Goal: Task Accomplishment & Management: Manage account settings

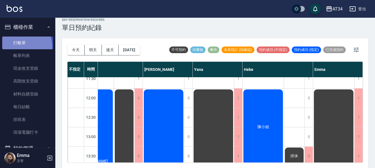
click at [13, 47] on link "打帳單" at bounding box center [27, 43] width 51 height 13
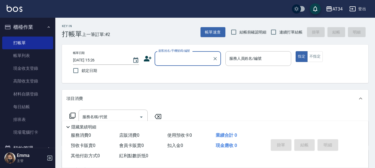
click at [154, 59] on div "顧客姓名/手機號碼/編號 顧客姓名/手機號碼/編號" at bounding box center [182, 58] width 77 height 15
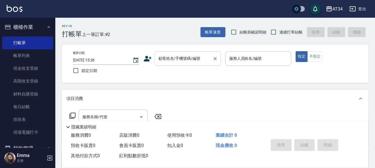
click at [164, 60] on input "顧客姓名/手機號碼/編號" at bounding box center [183, 59] width 53 height 10
click at [146, 56] on icon at bounding box center [148, 59] width 8 height 6
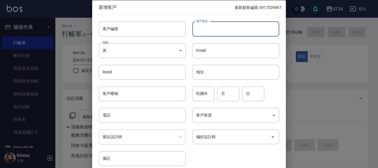
click at [193, 27] on input "客戶姓名" at bounding box center [235, 28] width 87 height 15
type input "v"
type input "徐"
type input "許琳"
click at [177, 45] on body "AT34 登出 櫃檯作業 打帳單 帳單列表 現金收支登錄 高階收支登錄 材料自購登錄 每日結帳 排班表 現場電腦打卡 預約管理 預約管理 單日預約紀錄 單週預…" at bounding box center [189, 141] width 378 height 283
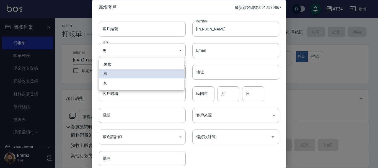
click at [142, 84] on li "女" at bounding box center [141, 82] width 85 height 9
type input "FEMALE"
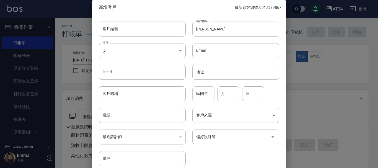
click at [193, 95] on input "民國年" at bounding box center [203, 93] width 22 height 15
type input "53"
type input "02"
type input "20"
click at [165, 111] on input "電話" at bounding box center [142, 115] width 87 height 15
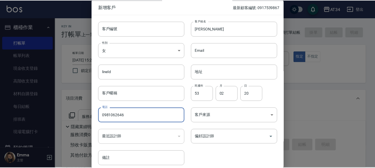
scroll to position [24, 0]
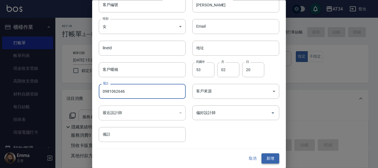
type input "0981062646"
click at [266, 158] on button "新增" at bounding box center [270, 159] width 18 height 10
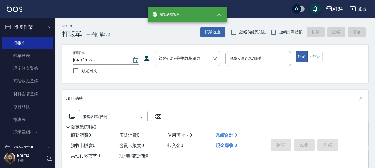
drag, startPoint x: 183, startPoint y: 57, endPoint x: 181, endPoint y: 61, distance: 5.2
click at [181, 61] on input "顧客姓名/手機號碼/編號" at bounding box center [183, 59] width 53 height 10
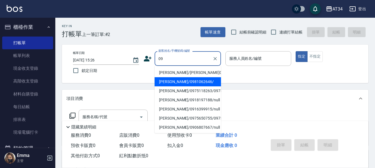
click at [173, 84] on li "許琳/0981062646/" at bounding box center [188, 81] width 66 height 9
type input "許琳/0981062646/"
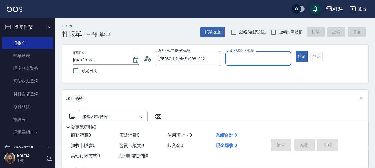
click at [262, 49] on div "帳單日期 2025/09/24 15:26 鎖定日期 顧客姓名/手機號碼/編號 許琳/0981062646/ 顧客姓名/手機號碼/編號 服務人員姓名/編號 服…" at bounding box center [215, 64] width 306 height 38
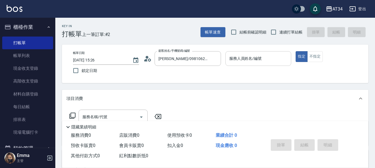
click at [260, 55] on input "服務人員姓名/編號" at bounding box center [258, 59] width 61 height 10
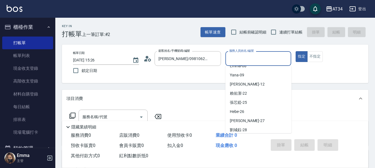
scroll to position [83, 0]
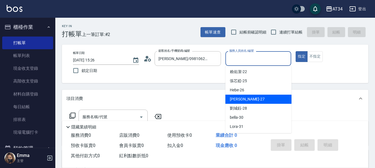
click at [249, 100] on div "annie -27" at bounding box center [258, 99] width 66 height 9
type input "annie-27"
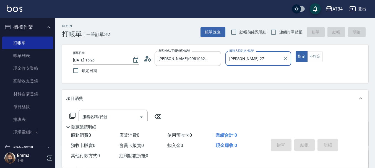
click at [241, 97] on div "項目消費" at bounding box center [211, 99] width 291 height 6
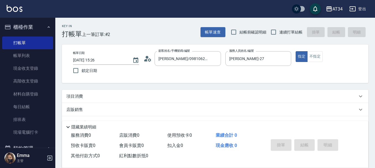
click at [150, 94] on div "項目消費" at bounding box center [211, 96] width 291 height 6
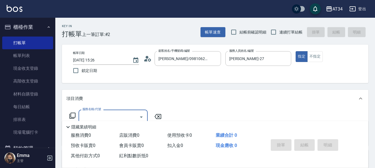
scroll to position [0, 0]
click at [99, 117] on input "服務名稱/代號" at bounding box center [109, 117] width 56 height 10
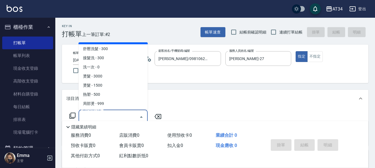
scroll to position [55, 0]
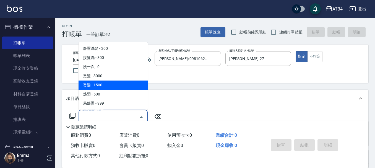
click at [97, 81] on span "燙髮 - 1500" at bounding box center [113, 84] width 69 height 9
type input "燙髮(301)"
type input "150"
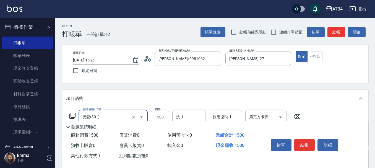
click at [165, 117] on input "1500" at bounding box center [160, 117] width 18 height 15
type input "2"
type input "0"
type input "280"
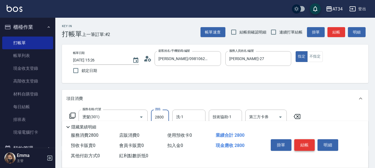
type input "2800"
click at [297, 145] on button "結帳" at bounding box center [304, 145] width 21 height 12
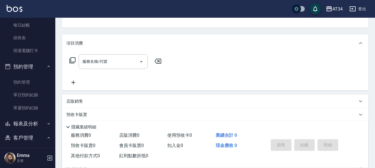
scroll to position [83, 0]
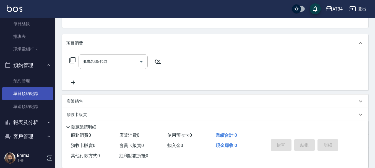
click at [34, 91] on link "單日預約紀錄" at bounding box center [27, 93] width 51 height 13
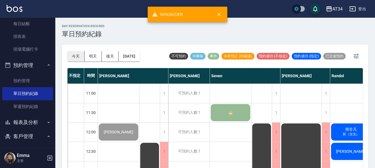
click at [79, 51] on button "今天" at bounding box center [75, 56] width 17 height 10
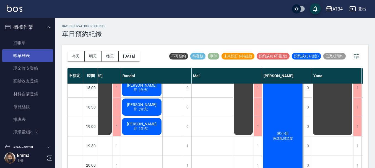
click at [23, 54] on link "帳單列表" at bounding box center [27, 55] width 51 height 13
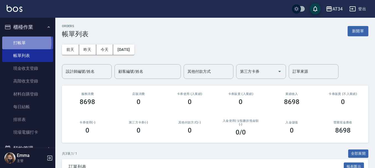
click at [22, 43] on link "打帳單" at bounding box center [27, 43] width 51 height 13
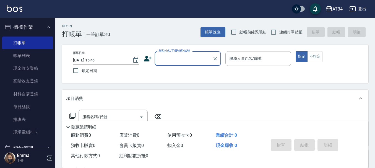
click at [159, 58] on input "顧客姓名/手機號碼/編號" at bounding box center [183, 59] width 53 height 10
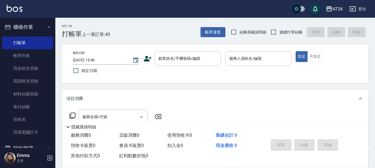
click at [148, 61] on icon at bounding box center [148, 59] width 8 height 6
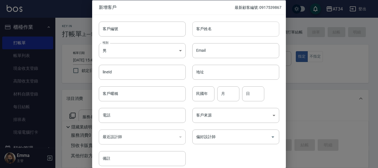
click at [226, 26] on input "客戶姓名" at bounding box center [235, 28] width 87 height 15
type input "5"
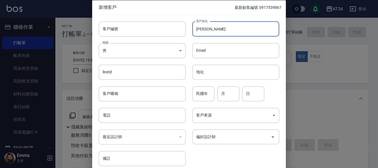
type input "[PERSON_NAME]"
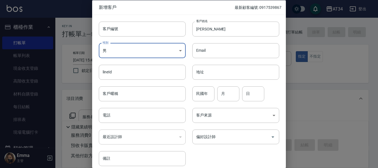
click at [163, 51] on body "AT34 登出 櫃檯作業 打帳單 帳單列表 現金收支登錄 高階收支登錄 材料自購登錄 每日結帳 排班表 現場電腦打卡 預約管理 預約管理 單日預約紀錄 單週預…" at bounding box center [189, 141] width 378 height 283
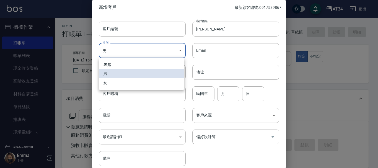
click at [135, 84] on li "女" at bounding box center [141, 82] width 85 height 9
type input "FEMALE"
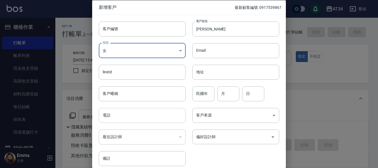
click at [128, 115] on input "電話" at bounding box center [142, 115] width 87 height 15
type input "0936435610"
click at [225, 136] on input "偏好設計師" at bounding box center [232, 137] width 74 height 10
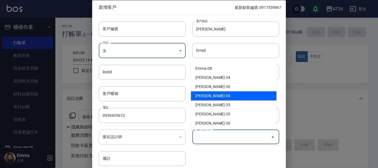
scroll to position [129, 0]
click at [201, 94] on li "Gina-04" at bounding box center [233, 95] width 85 height 9
type input "[PERSON_NAME]"
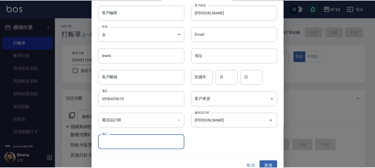
scroll to position [24, 0]
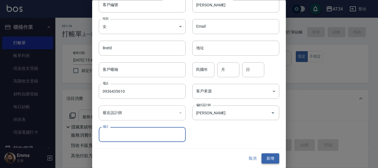
click at [267, 157] on button "新增" at bounding box center [270, 159] width 18 height 10
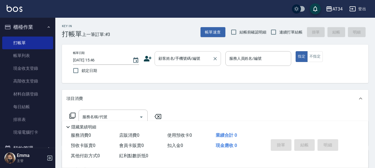
click at [169, 58] on input "顧客姓名/手機號碼/編號" at bounding box center [183, 59] width 53 height 10
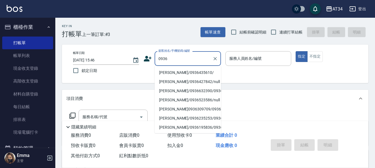
click at [181, 70] on li "周招慧/0936435610/" at bounding box center [188, 72] width 66 height 9
type input "周招慧/0936435610/"
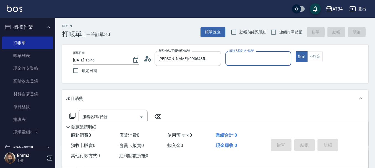
type input "Gina-04"
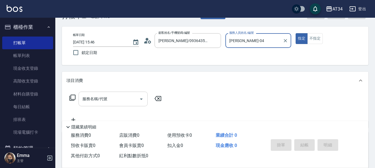
scroll to position [28, 0]
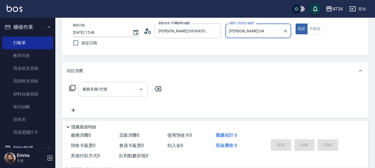
click at [90, 89] on div "服務名稱/代號 服務名稱/代號" at bounding box center [113, 89] width 69 height 15
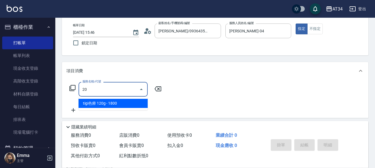
type input "201"
type input "30"
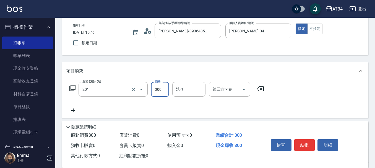
type input "洗髮(201)"
type input "4"
type input "0"
type input "400"
type input "40"
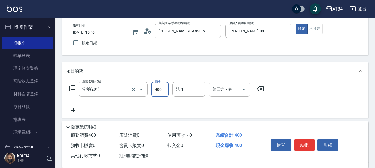
type input "400"
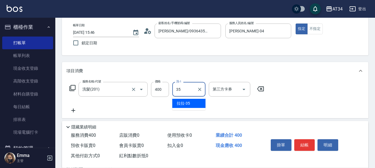
type input "拉拉-35"
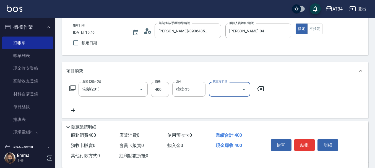
click at [306, 137] on div "掛單 結帳 明細" at bounding box center [305, 145] width 72 height 17
click at [303, 145] on button "結帳" at bounding box center [304, 145] width 21 height 12
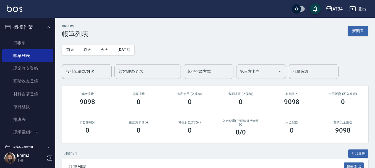
click at [303, 145] on div "ORDERS 帳單列表 新開單 前天 昨天 今天 2025/09/24 設計師編號/姓名 設計師編號/姓名 顧客編號/姓名 顧客編號/姓名 其他付款方式 其他…" at bounding box center [215, 140] width 320 height 245
click at [21, 51] on link "帳單列表" at bounding box center [27, 55] width 51 height 13
click at [24, 38] on link "打帳單" at bounding box center [27, 43] width 51 height 13
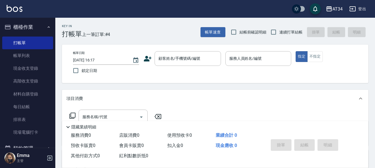
click at [149, 58] on icon at bounding box center [148, 59] width 8 height 6
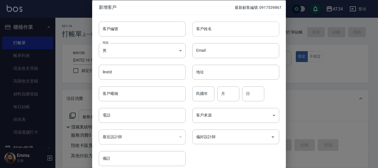
drag, startPoint x: 213, startPoint y: 26, endPoint x: 201, endPoint y: 31, distance: 13.9
click at [213, 26] on input "客戶姓名" at bounding box center [235, 28] width 87 height 15
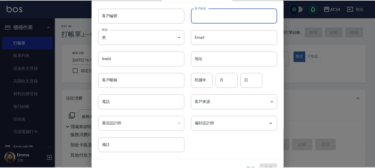
scroll to position [24, 0]
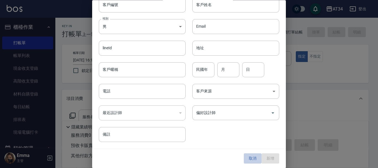
click at [249, 159] on button "取消" at bounding box center [253, 159] width 18 height 10
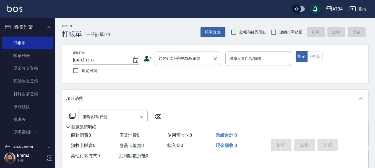
click at [198, 63] on input "顧客姓名/手機號碼/編號" at bounding box center [183, 59] width 53 height 10
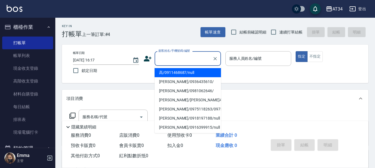
type input "ㄘ"
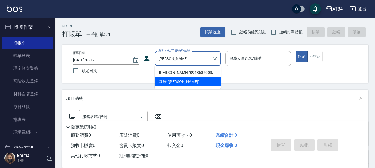
click at [174, 69] on li "楊如詅/0968685003/" at bounding box center [188, 72] width 66 height 9
type input "楊如詅/0968685003/"
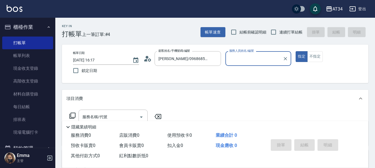
type input "[PERSON_NAME]-02"
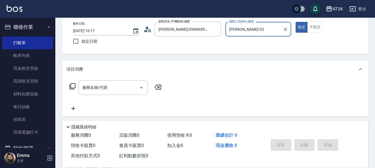
scroll to position [55, 0]
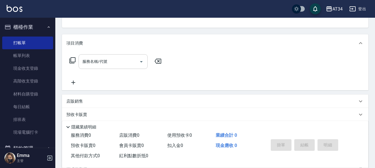
click at [119, 65] on input "服務名稱/代號" at bounding box center [109, 62] width 56 height 10
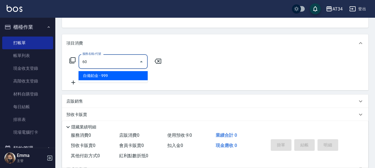
type input "602"
type input "90"
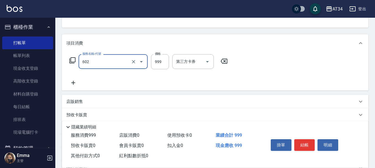
type input "自備鉑金(602)"
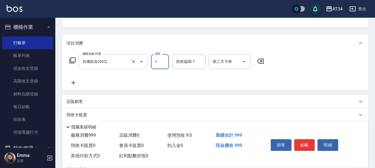
type input "16"
type input "0"
type input "162"
type input "160"
type input "1620"
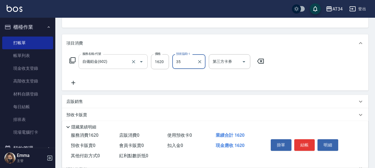
type input "拉拉-35"
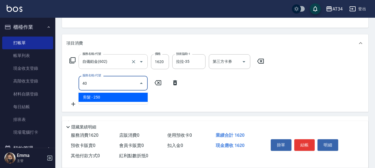
type input "401"
type input "180"
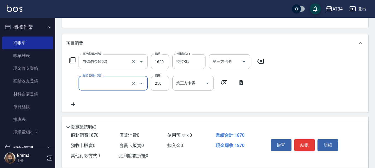
type input "160"
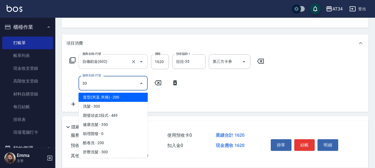
type input "301"
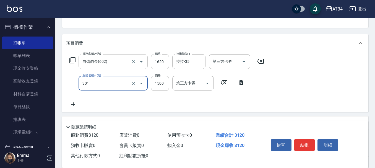
type input "310"
type input "燙髮(301)"
type input "2"
type input "160"
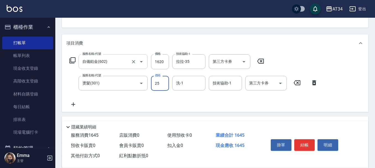
type input "252"
type input "410"
type input "2520"
type input "拉拉-35"
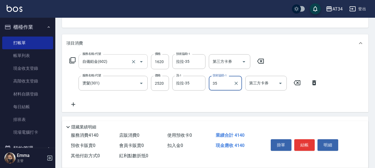
type input "拉拉-35"
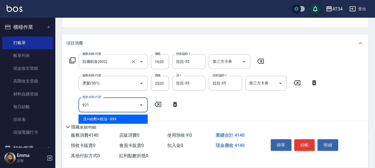
type input "921"
type input "510"
type input "洗+ab劑+精油(921)"
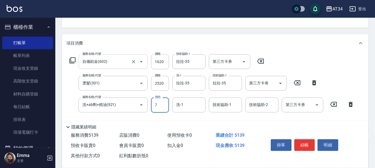
type input "79"
type input "420"
type input "799"
type input "490"
type input "799"
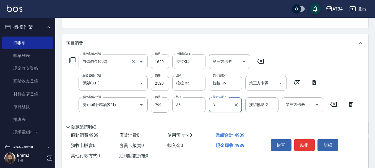
type input "拉拉-35"
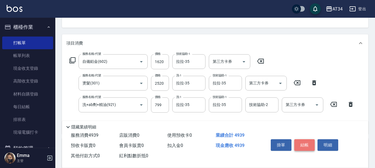
click at [306, 139] on button "結帳" at bounding box center [304, 145] width 21 height 12
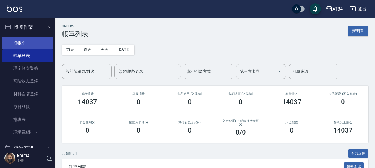
click at [41, 41] on link "打帳單" at bounding box center [27, 43] width 51 height 13
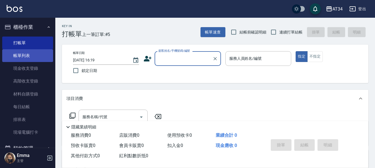
click at [38, 53] on link "帳單列表" at bounding box center [27, 55] width 51 height 13
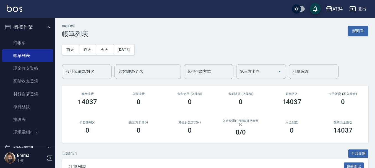
click at [80, 69] on div "設計師編號/姓名 設計師編號/姓名" at bounding box center [87, 71] width 50 height 15
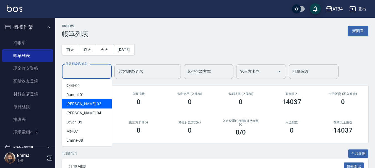
click at [84, 108] on div "Wendy -02" at bounding box center [87, 103] width 50 height 9
type input "Wendy-02"
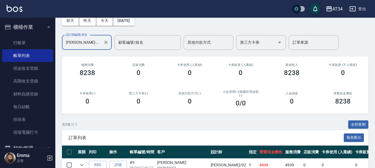
scroll to position [72, 0]
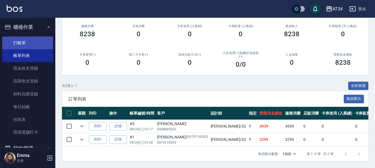
click at [9, 43] on link "打帳單" at bounding box center [27, 43] width 51 height 13
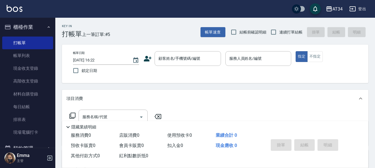
click at [152, 57] on div "顧客姓名/手機號碼/編號 顧客姓名/手機號碼/編號" at bounding box center [182, 58] width 77 height 15
click at [149, 59] on icon at bounding box center [148, 58] width 8 height 8
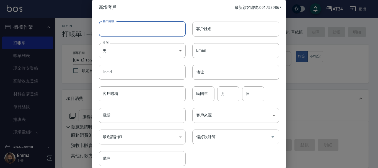
click at [143, 25] on input "客戶編號" at bounding box center [142, 28] width 87 height 15
click at [111, 28] on input "0966917007" at bounding box center [136, 28] width 74 height 15
click at [114, 27] on input "0966917007" at bounding box center [136, 28] width 74 height 15
click at [112, 29] on input "0966917007" at bounding box center [136, 28] width 74 height 15
click at [112, 25] on input "0966917007" at bounding box center [136, 28] width 74 height 15
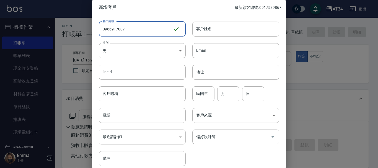
click at [112, 29] on input "0966917007" at bounding box center [136, 28] width 74 height 15
click at [112, 27] on input "0966917007" at bounding box center [136, 28] width 74 height 15
click at [115, 29] on input "0966917007" at bounding box center [136, 28] width 74 height 15
click at [112, 29] on input "0966917007" at bounding box center [136, 28] width 74 height 15
click at [114, 29] on input "0966917007" at bounding box center [136, 28] width 74 height 15
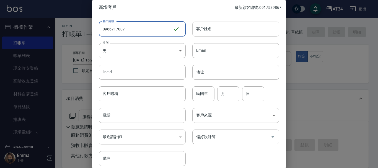
type input "0966717007"
click at [197, 30] on input "客戶姓名" at bounding box center [235, 28] width 87 height 15
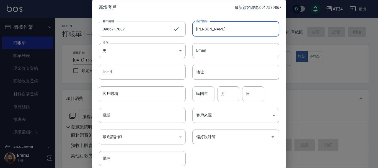
type input "侯佳欣"
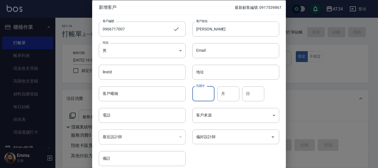
click at [198, 93] on input "民國年" at bounding box center [203, 93] width 22 height 15
type input "87"
type input "04"
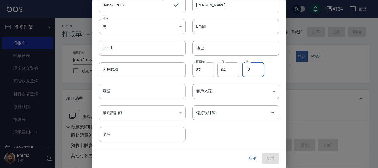
type input "13"
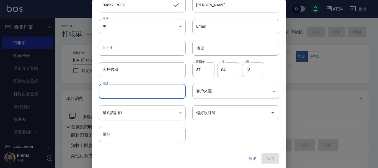
click at [113, 93] on input "電話" at bounding box center [142, 91] width 87 height 15
click at [116, 4] on input "0966717007" at bounding box center [136, 5] width 74 height 15
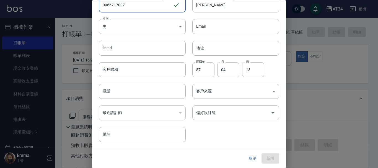
click at [116, 4] on input "0966717007" at bounding box center [136, 5] width 74 height 15
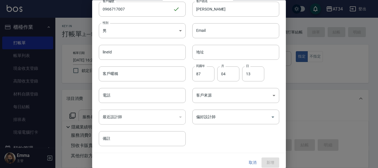
click at [123, 20] on div "性別 男 MALE 性別" at bounding box center [138, 28] width 93 height 22
click at [112, 9] on input "0966717007" at bounding box center [136, 9] width 74 height 15
click at [105, 100] on input "電話" at bounding box center [142, 95] width 87 height 15
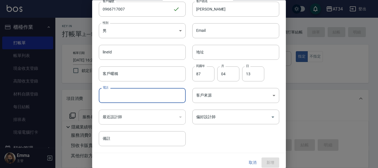
paste input "0966717007"
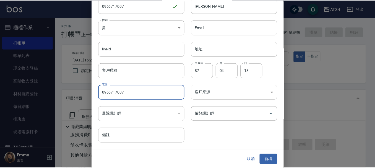
scroll to position [24, 0]
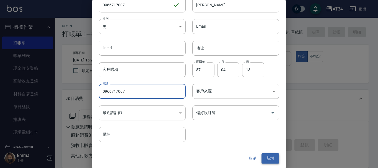
type input "0966717007"
click at [263, 160] on button "新增" at bounding box center [270, 159] width 18 height 10
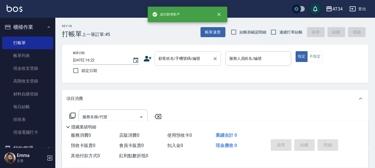
click at [189, 58] on input "顧客姓名/手機號碼/編號" at bounding box center [183, 59] width 53 height 10
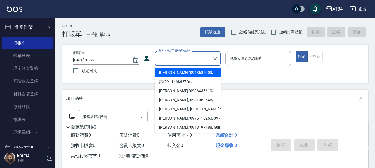
paste input "0966717007"
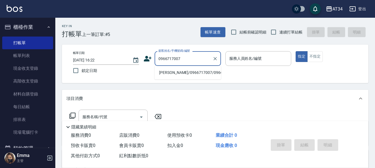
click at [177, 77] on li "侯佳欣/0966717007/0966717007" at bounding box center [188, 72] width 66 height 9
type input "侯佳欣/0966717007/0966717007"
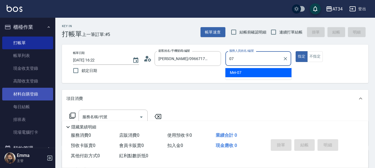
type input "Mei-07"
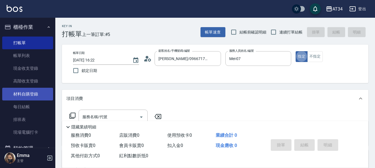
type button "true"
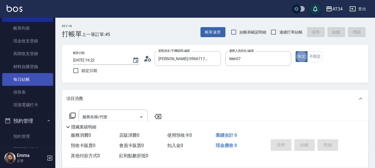
scroll to position [28, 0]
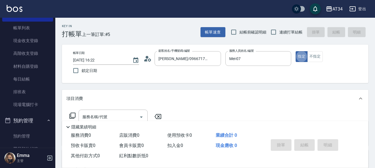
click at [108, 121] on div "隱藏業績明細" at bounding box center [215, 125] width 306 height 9
click at [104, 113] on input "服務名稱/代號" at bounding box center [109, 117] width 56 height 10
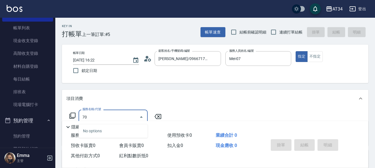
type input "704"
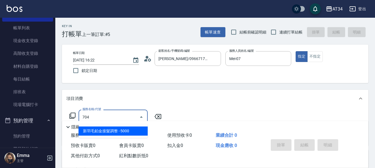
type input "500"
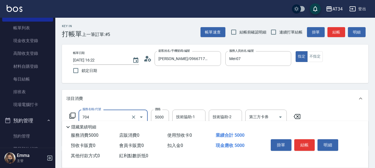
type input "新羽毛鉑金接髮調整(704)"
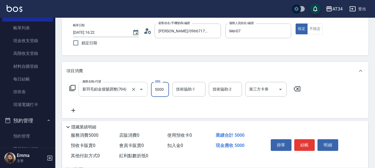
click at [95, 87] on input "新羽毛鉑金接髮調整(704)" at bounding box center [105, 89] width 49 height 10
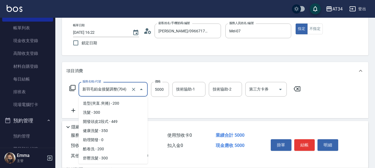
scroll to position [574, 0]
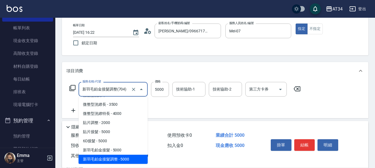
click at [95, 87] on input "新羽毛鉑金接髮調整(704)" at bounding box center [105, 89] width 49 height 10
type input "0"
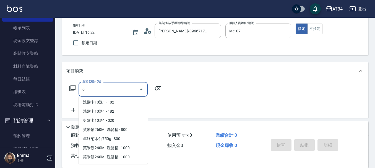
scroll to position [0, 0]
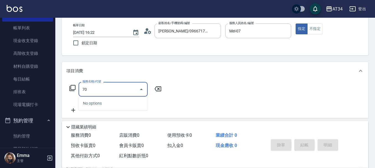
type input "703"
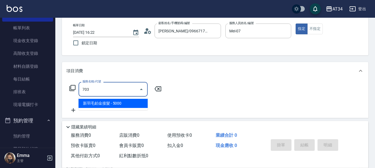
type input "500"
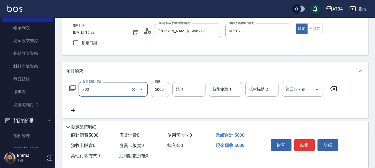
type input "新羽毛鉑金接髮(703)"
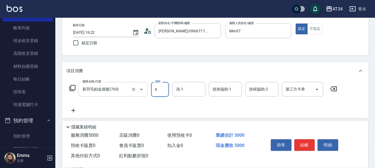
type input "98"
type input "0"
type input "986"
type input "980"
type input "9860"
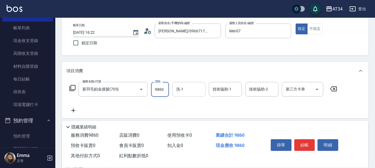
click at [196, 93] on input "洗-1" at bounding box center [189, 89] width 28 height 10
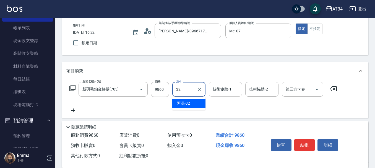
type input "阿源-32"
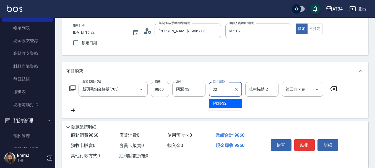
type input "阿源-32"
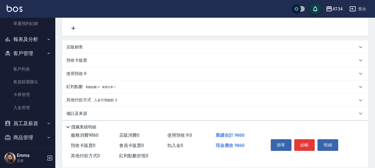
scroll to position [115, 0]
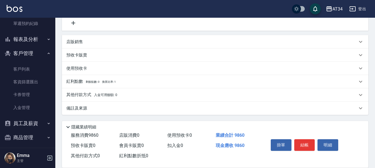
click at [80, 92] on div "其他付款方式 入金可用餘額: 0" at bounding box center [215, 94] width 306 height 13
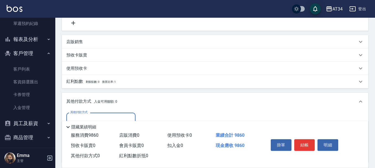
scroll to position [0, 0]
click at [92, 115] on input "其他付款方式" at bounding box center [101, 120] width 64 height 10
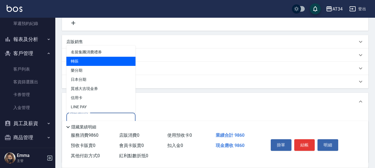
click at [80, 59] on span "轉賬" at bounding box center [100, 61] width 69 height 9
type input "轉賬"
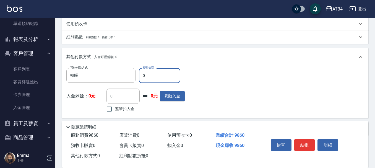
scroll to position [170, 0]
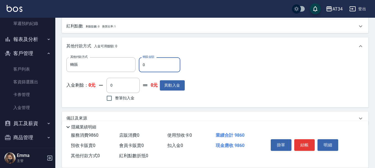
type input "99"
type input "980"
type input "9"
type input "970"
type input "98"
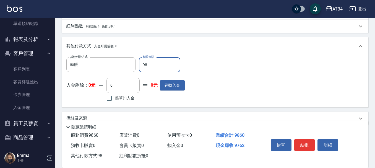
type input "880"
type input "986"
type input "0"
type input "9860"
click at [307, 144] on button "結帳" at bounding box center [304, 145] width 21 height 12
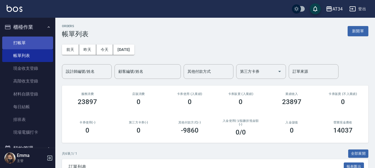
click at [22, 43] on link "打帳單" at bounding box center [27, 43] width 51 height 13
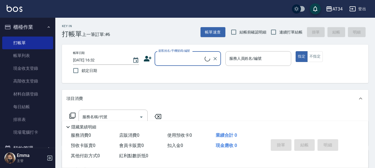
click at [196, 60] on input "顧客姓名/手機號碼/編號" at bounding box center [181, 59] width 48 height 10
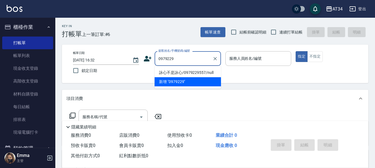
click at [202, 75] on li "詠心不是詠心/0979229557/null" at bounding box center [188, 72] width 66 height 9
type input "詠心不是詠心/0979229557/null"
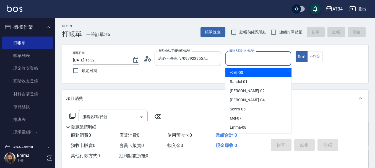
click at [256, 61] on input "服務人員姓名/編號" at bounding box center [258, 59] width 61 height 10
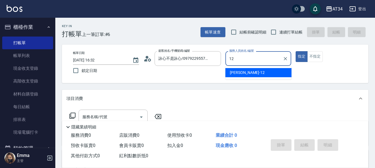
type input "Emily-12"
type button "true"
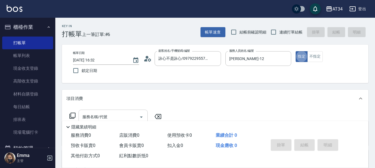
click at [101, 110] on div "服務名稱/代號" at bounding box center [113, 117] width 69 height 15
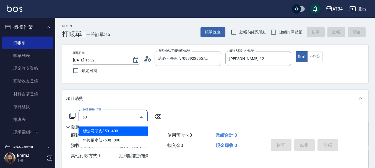
type input "501"
type input "100"
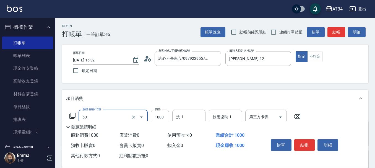
type input "染髮(501)"
type input "2"
type input "0"
type input "24"
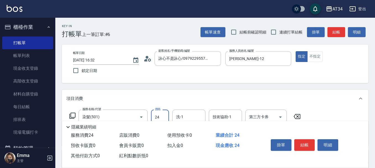
type input "20"
type input "2480"
type input "240"
type input "2480"
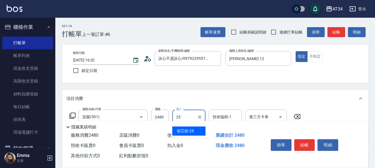
type input "張芯婭-25"
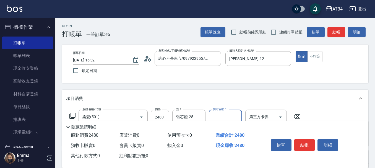
scroll to position [28, 0]
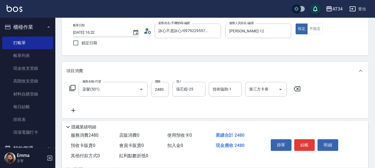
click at [79, 109] on icon at bounding box center [73, 110] width 14 height 7
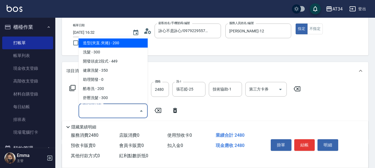
click at [107, 110] on input "服務名稱/代號" at bounding box center [109, 111] width 56 height 10
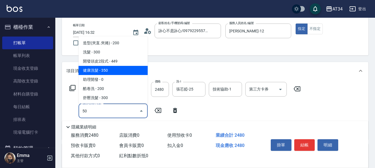
type input "501"
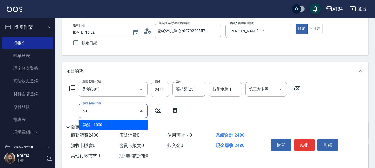
type input "340"
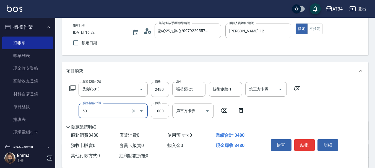
type input "染髮(501)"
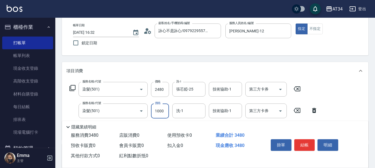
type input "240"
type input "24"
type input "250"
type input "248"
type input "270"
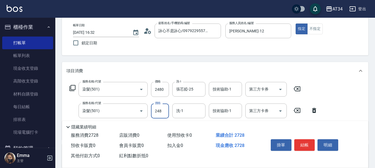
type input "2480"
type input "490"
type input "2480"
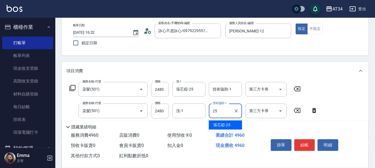
type input "張芯婭-25"
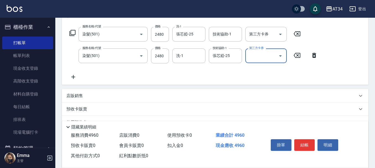
scroll to position [83, 0]
click at [74, 77] on icon at bounding box center [73, 77] width 4 height 4
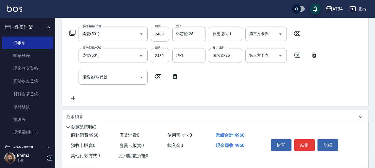
click at [126, 88] on div "服務名稱/代號 染髮(501) 服務名稱/代號 價格 2480 價格 洗-1 張芯婭-25 洗-1 技術協助-1 技術協助-1 第三方卡券 第三方卡券 服務名…" at bounding box center [193, 64] width 255 height 75
click at [122, 82] on input "服務名稱/代號" at bounding box center [109, 77] width 56 height 10
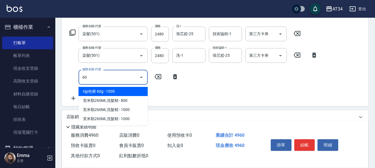
type input "601"
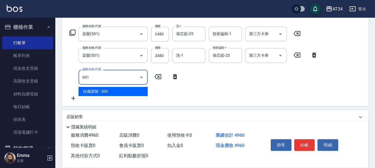
type input "520"
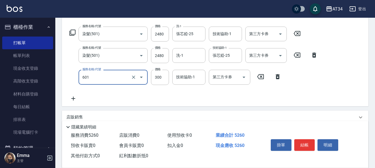
type input "自備護髮(601)"
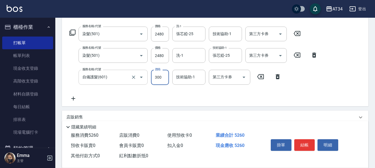
type input "2"
type input "490"
type input "240"
type input "730"
type input "2400"
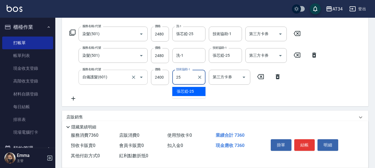
type input "張芯婭-25"
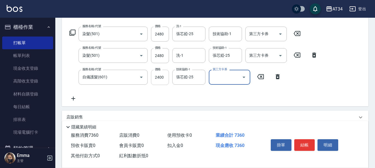
click at [154, 80] on input "2400" at bounding box center [160, 77] width 18 height 15
type input "1"
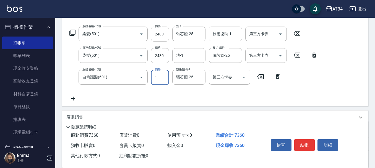
type input "490"
type input "16"
type input "510"
type input "1650"
type input "660"
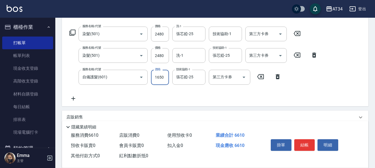
type input "1650"
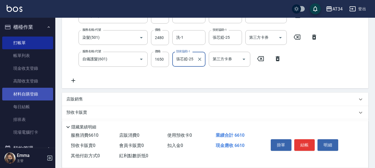
scroll to position [111, 0]
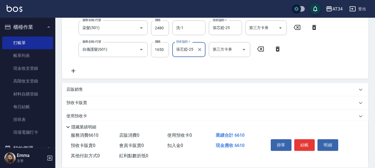
click at [77, 90] on p "店販銷售" at bounding box center [74, 90] width 17 height 6
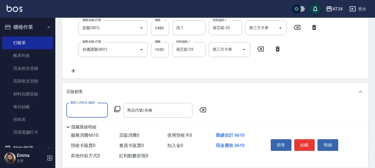
scroll to position [0, 0]
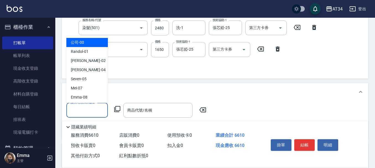
click at [87, 108] on input "服務人員姓名/編號" at bounding box center [87, 110] width 37 height 10
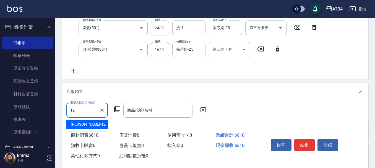
type input "Emily-12"
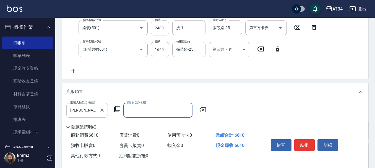
type input "ㄘ"
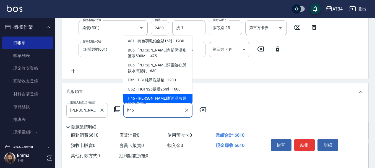
scroll to position [7, 0]
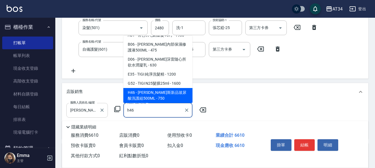
type input "喬娜斯新品玻尿酸洗護組500ML"
type input "730"
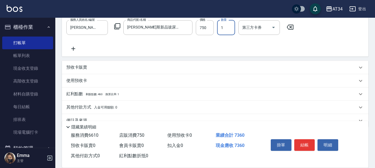
scroll to position [194, 0]
click at [80, 107] on p "其他付款方式 入金可用餘額: 0" at bounding box center [91, 107] width 51 height 6
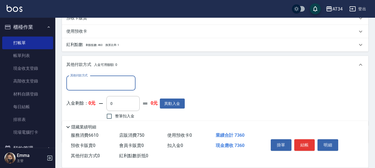
scroll to position [249, 0]
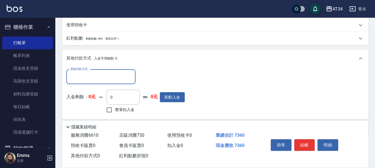
click at [89, 74] on input "其他付款方式" at bounding box center [101, 77] width 64 height 10
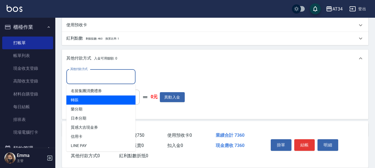
click at [87, 97] on span "轉賬" at bounding box center [100, 99] width 69 height 9
type input "轉賬"
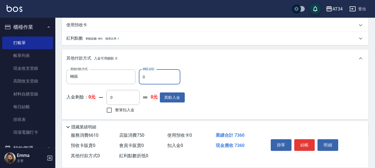
click at [155, 81] on input "0" at bounding box center [159, 76] width 41 height 15
type input "448"
type input "690"
type input "44"
type input "730"
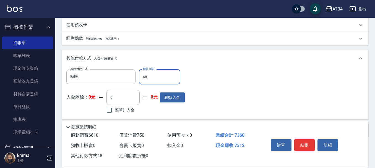
type input "480"
type input "680"
type input "4800"
type input "250"
type input "480"
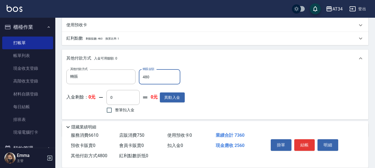
type input "680"
type input "48"
type input "730"
type input "488"
type input "680"
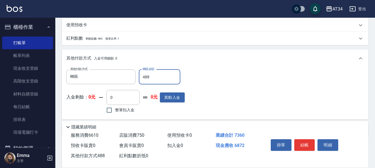
type input "4880"
type input "240"
type input "4880"
click at [306, 139] on button "結帳" at bounding box center [304, 145] width 21 height 12
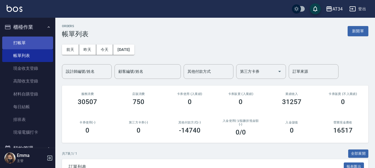
click at [30, 43] on link "打帳單" at bounding box center [27, 43] width 51 height 13
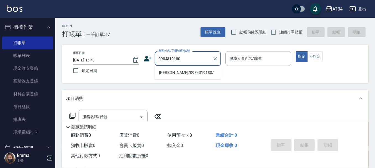
click at [191, 72] on li "洪珮誼/0984319180/" at bounding box center [188, 72] width 66 height 9
type input "洪珮誼/0984319180/"
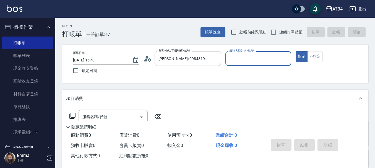
type input "Wendy-02"
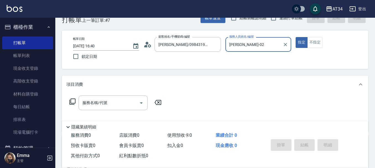
scroll to position [28, 0]
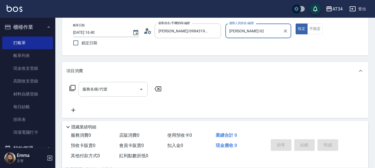
click at [124, 87] on input "服務名稱/代號" at bounding box center [109, 89] width 56 height 10
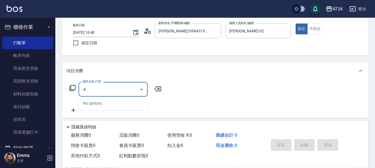
type input "-"
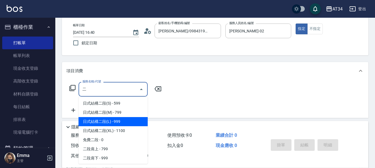
click at [107, 111] on span "日式結構二段(M) - 799" at bounding box center [113, 112] width 69 height 9
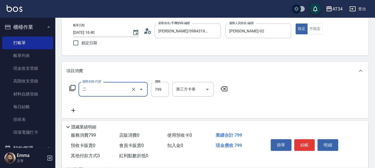
type input "日式結構二段(M)(605)"
type input "70"
type input "日式結構二段(M)(605)"
click at [160, 91] on input "799" at bounding box center [160, 89] width 18 height 15
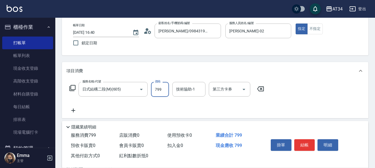
type input "9"
type input "0"
type input "999"
type input "90"
type input "999"
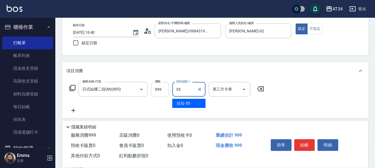
type input "拉拉-35"
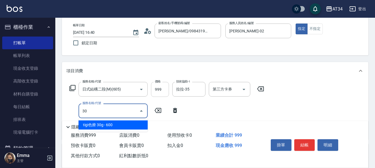
type input "301"
type input "240"
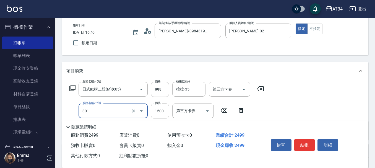
type input "燙髮(301)"
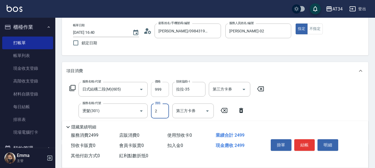
type input "23"
type input "100"
type input "230"
type input "320"
type input "2300"
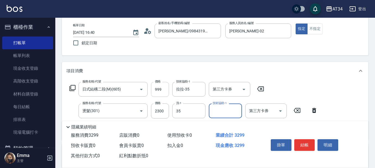
type input "拉拉-35"
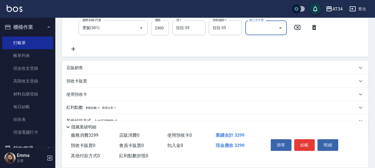
scroll to position [137, 0]
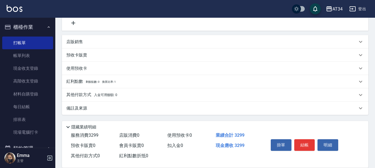
click at [119, 89] on div "其他付款方式 入金可用餘額: 0" at bounding box center [215, 94] width 306 height 13
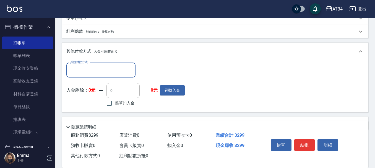
scroll to position [192, 0]
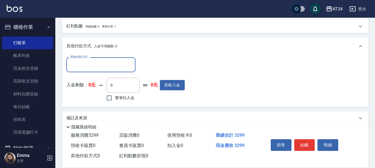
click at [89, 63] on input "其他付款方式" at bounding box center [101, 65] width 64 height 10
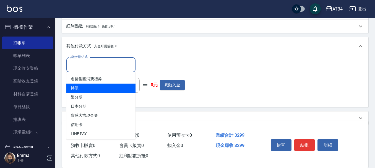
click at [90, 87] on span "轉賬" at bounding box center [100, 88] width 69 height 9
type input "轉賬"
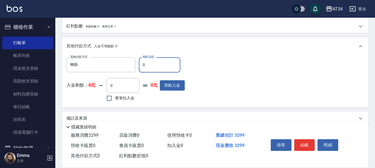
click at [158, 68] on input "0" at bounding box center [159, 64] width 41 height 15
type input "329"
type input "0"
type input "3299"
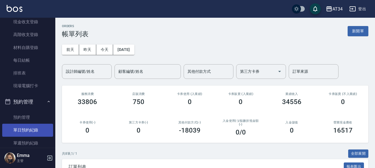
scroll to position [55, 0]
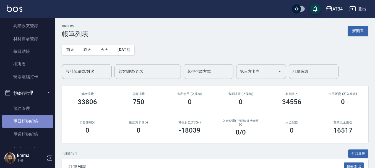
click at [33, 122] on link "單日預約紀錄" at bounding box center [27, 121] width 51 height 13
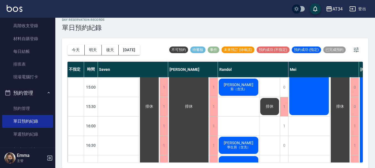
scroll to position [168, 112]
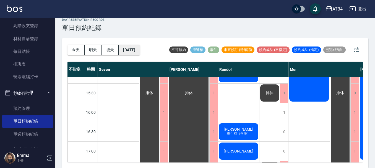
click at [140, 51] on button "[DATE]" at bounding box center [129, 50] width 21 height 10
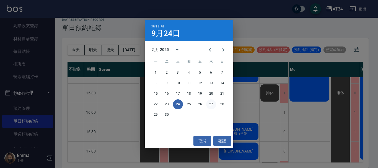
click at [210, 105] on button "27" at bounding box center [211, 104] width 10 height 10
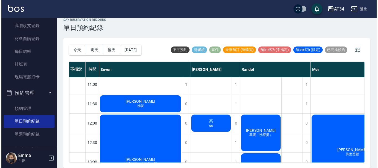
scroll to position [0, 112]
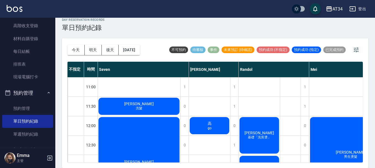
click at [206, 124] on div "高 go" at bounding box center [209, 125] width 41 height 19
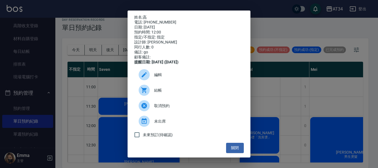
click at [180, 78] on span "編輯" at bounding box center [196, 75] width 85 height 6
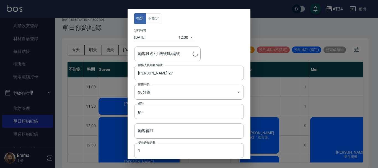
type input "高/0911468687"
click at [168, 111] on input "go" at bounding box center [189, 111] width 110 height 15
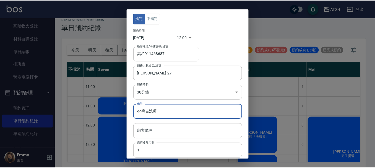
scroll to position [41, 0]
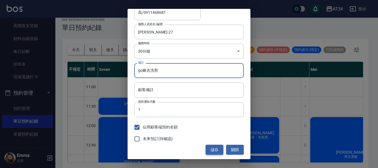
type input "go麻吉洗剪"
click at [210, 146] on button "儲存" at bounding box center [215, 150] width 18 height 10
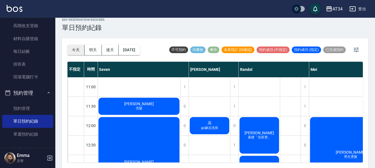
click at [76, 52] on button "今天" at bounding box center [75, 50] width 17 height 10
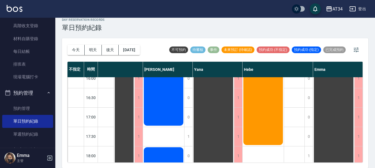
scroll to position [194, 331]
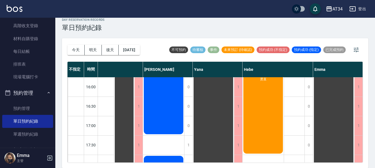
click at [257, 121] on div "楊小姐 燙直" at bounding box center [263, 77] width 41 height 154
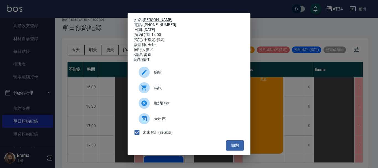
click at [180, 91] on span "結帳" at bounding box center [196, 88] width 85 height 6
click at [233, 149] on button "關閉" at bounding box center [235, 145] width 18 height 10
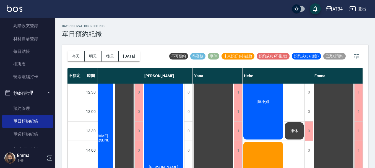
scroll to position [55, 328]
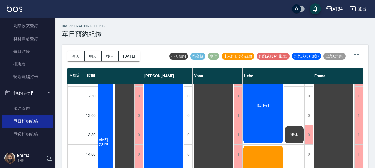
click at [269, 115] on div "陳小姐" at bounding box center [263, 105] width 41 height 77
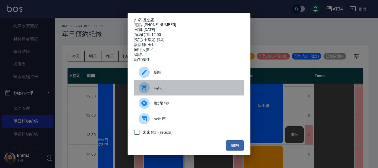
click at [148, 82] on div "結帳" at bounding box center [189, 87] width 110 height 15
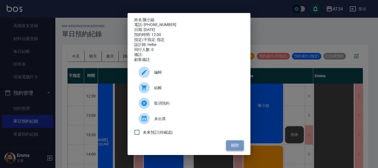
click at [236, 150] on button "關閉" at bounding box center [235, 145] width 18 height 10
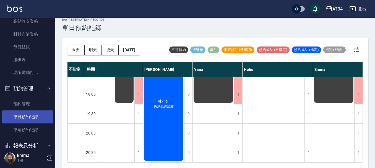
scroll to position [87, 0]
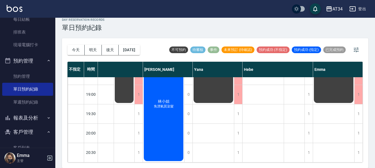
click at [29, 115] on button "報表及分析" at bounding box center [27, 118] width 51 height 14
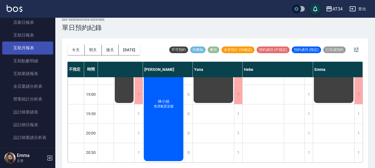
scroll to position [226, 0]
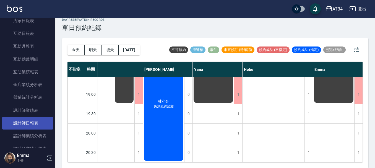
click at [33, 120] on link "設計師日報表" at bounding box center [27, 123] width 51 height 13
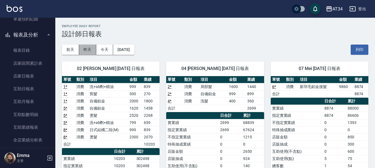
click at [88, 48] on button "昨天" at bounding box center [87, 50] width 17 height 10
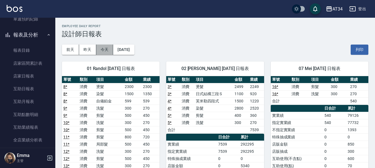
click at [101, 49] on button "今天" at bounding box center [104, 50] width 17 height 10
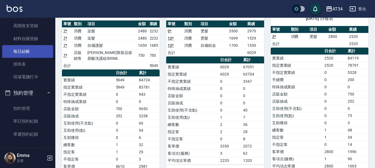
scroll to position [111, 0]
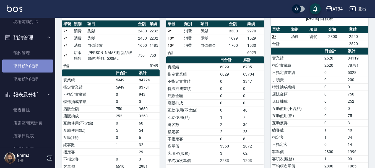
click at [38, 66] on link "單日預約紀錄" at bounding box center [27, 65] width 51 height 13
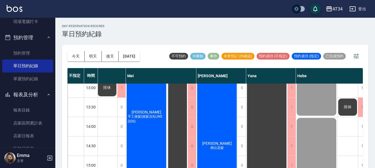
scroll to position [83, 284]
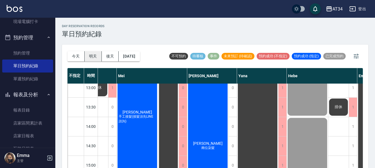
click at [93, 61] on button "明天" at bounding box center [93, 56] width 17 height 10
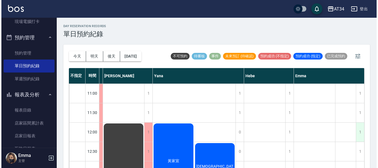
scroll to position [28, 310]
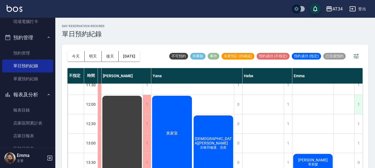
click at [355, 106] on div "1" at bounding box center [358, 104] width 8 height 19
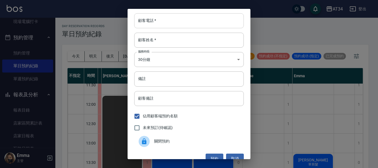
click at [167, 22] on input "顧客電話   *" at bounding box center [189, 20] width 110 height 15
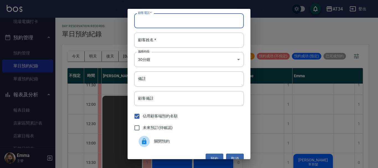
click at [167, 22] on input "顧客電話   *" at bounding box center [189, 20] width 110 height 15
type input "0924112320"
click at [168, 37] on input "顧客姓名   *" at bounding box center [189, 40] width 110 height 15
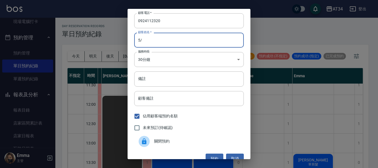
type input "5"
type input "鄭小姐"
click at [169, 58] on body "AT34 登出 櫃檯作業 打帳單 帳單列表 現金收支登錄 高階收支登錄 材料自購登錄 每日結帳 排班表 現場電腦打卡 預約管理 預約管理 單日預約紀錄 單週預…" at bounding box center [189, 87] width 378 height 174
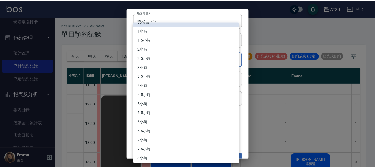
scroll to position [9, 0]
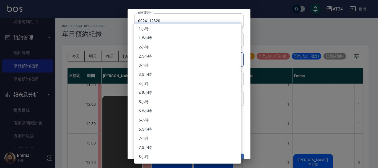
click at [152, 72] on li "3.5小時" at bounding box center [187, 74] width 107 height 9
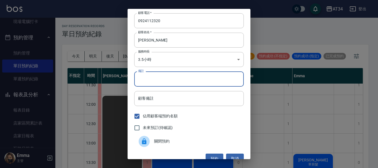
click at [161, 79] on input "備註" at bounding box center [189, 78] width 110 height 15
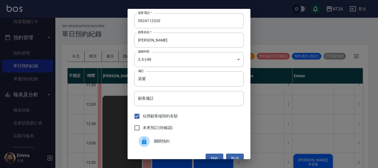
click at [152, 126] on span "未來預訂(待確認)" at bounding box center [158, 128] width 30 height 6
click at [143, 126] on input "未來預訂(待確認)" at bounding box center [137, 128] width 12 height 12
click at [209, 154] on button "預約" at bounding box center [215, 159] width 18 height 10
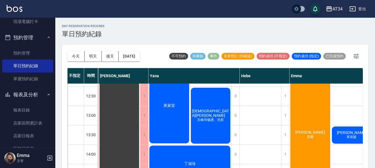
scroll to position [83, 310]
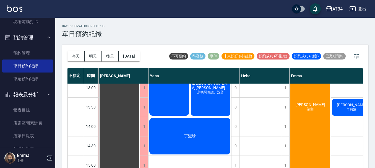
click at [303, 112] on div "鄭雁 染髮" at bounding box center [310, 107] width 41 height 135
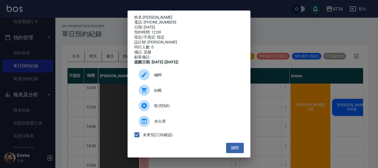
click at [157, 22] on div "電話: 0924112320" at bounding box center [189, 22] width 110 height 5
drag, startPoint x: 144, startPoint y: 22, endPoint x: 168, endPoint y: 21, distance: 24.4
click at [168, 21] on div "電話: 0924112320" at bounding box center [189, 22] width 110 height 5
click at [154, 17] on p "姓名: 鄭雁" at bounding box center [189, 17] width 110 height 5
click at [146, 16] on link "鄭雁" at bounding box center [158, 17] width 30 height 4
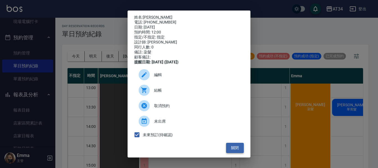
click at [233, 147] on button "關閉" at bounding box center [235, 148] width 18 height 10
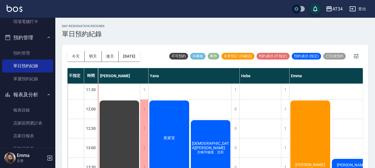
scroll to position [0, 310]
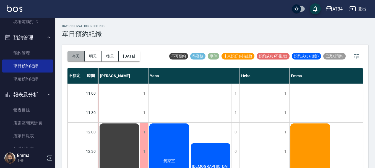
click at [80, 57] on button "今天" at bounding box center [75, 56] width 17 height 10
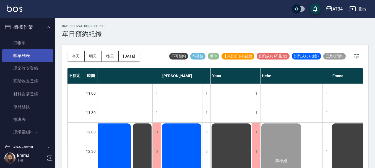
click at [29, 52] on link "帳單列表" at bounding box center [27, 55] width 51 height 13
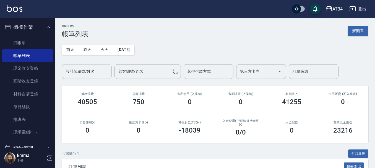
click at [98, 73] on input "設計師編號/姓名" at bounding box center [86, 72] width 45 height 10
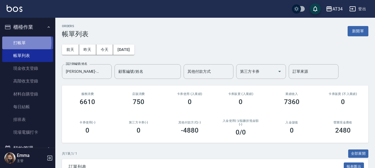
click at [22, 43] on link "打帳單" at bounding box center [27, 43] width 51 height 13
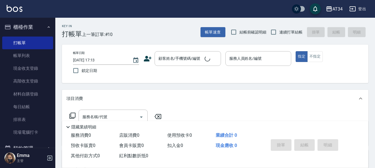
click at [32, 38] on link "打帳單" at bounding box center [27, 43] width 51 height 13
click at [36, 17] on div "AT34 登出" at bounding box center [187, 9] width 375 height 18
click at [35, 27] on button "櫃檯作業" at bounding box center [27, 27] width 51 height 14
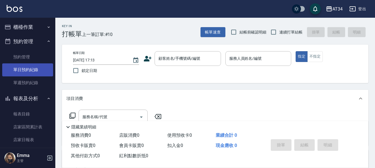
click at [28, 72] on link "單日預約紀錄" at bounding box center [27, 69] width 51 height 13
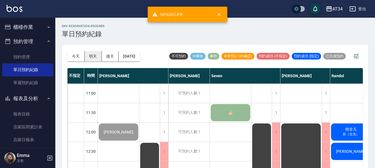
click at [90, 54] on button "明天" at bounding box center [93, 56] width 17 height 10
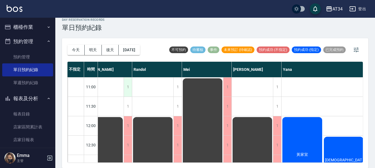
scroll to position [0, 171]
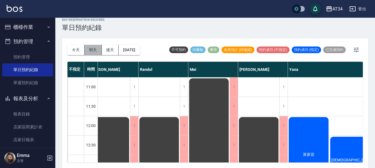
click at [89, 48] on button "明天" at bounding box center [93, 50] width 17 height 10
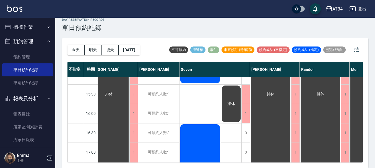
scroll to position [139, 10]
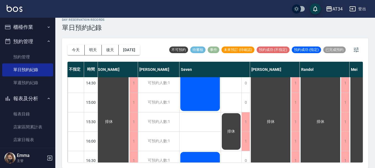
click at [200, 163] on div "今天 明天 後天 2025/09/25 不可預約 待審核 事件 未來預訂 (待確認) 預約成功 (不指定) 預約成功 (指定) 已完成預約 不指定 時間 Gi…" at bounding box center [215, 103] width 306 height 130
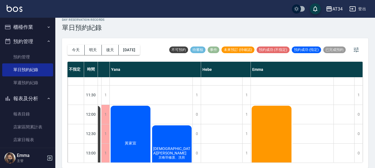
scroll to position [28, 352]
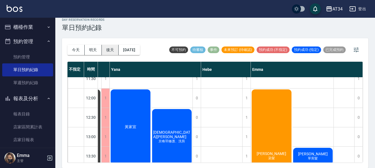
click at [107, 50] on button "後天" at bounding box center [110, 50] width 17 height 10
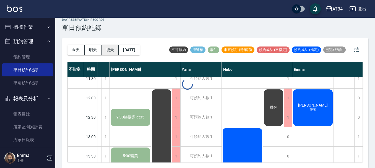
scroll to position [28, 344]
click at [94, 48] on button "明天" at bounding box center [93, 50] width 17 height 10
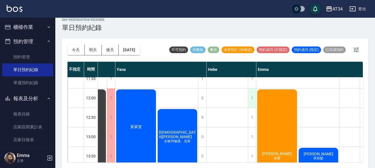
click at [255, 97] on div "1" at bounding box center [252, 98] width 8 height 19
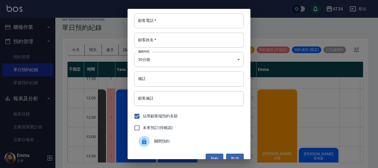
click at [153, 29] on div "顧客電話   * 顧客電話   * 顧客姓名   * 顧客姓名   * 服務時長 30分鐘 1 服務時長 備註 備註 顧客備註 顧客備註 佔用顧客端預約名額 …" at bounding box center [189, 84] width 123 height 150
click at [155, 24] on input "顧客電話   *" at bounding box center [189, 20] width 110 height 15
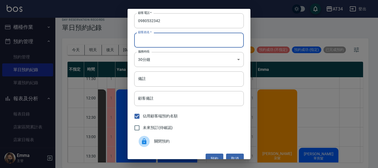
click at [152, 38] on input "顧客姓名   *" at bounding box center [189, 40] width 110 height 15
click at [161, 66] on body "AT34 登出 櫃檯作業 打帳單 帳單列表 現金收支登錄 高階收支登錄 材料自購登錄 每日結帳 排班表 現場電腦打卡 預約管理 預約管理 單日預約紀錄 單週預…" at bounding box center [189, 81] width 378 height 174
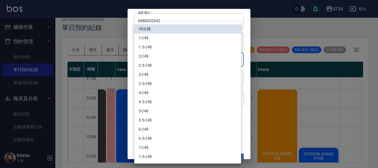
click at [165, 90] on li "4小時" at bounding box center [187, 92] width 107 height 9
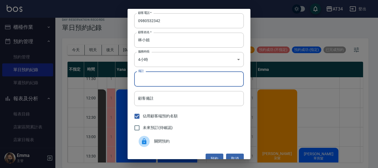
click at [169, 82] on input "備註" at bounding box center [189, 78] width 110 height 15
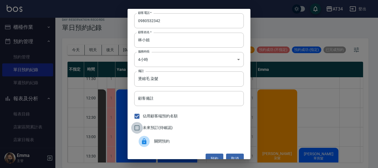
click at [137, 124] on input "未來預訂(待確認)" at bounding box center [137, 128] width 12 height 12
click at [216, 156] on button "預約" at bounding box center [215, 159] width 18 height 10
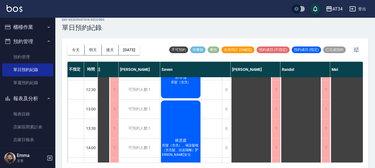
scroll to position [55, 0]
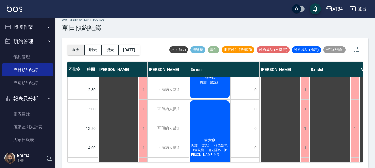
click at [77, 49] on button "今天" at bounding box center [75, 50] width 17 height 10
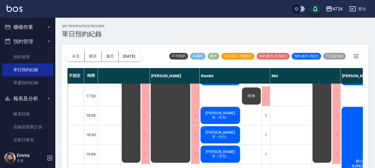
click at [16, 33] on button "櫃檯作業" at bounding box center [27, 27] width 51 height 14
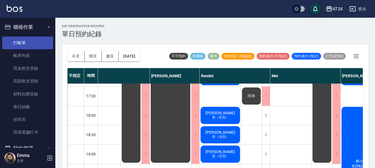
click at [38, 42] on link "打帳單" at bounding box center [27, 43] width 51 height 13
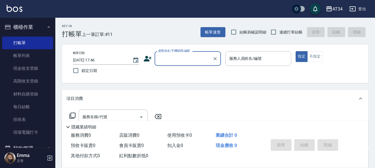
click at [168, 61] on input "顧客姓名/手機號碼/編號" at bounding box center [183, 59] width 53 height 10
click at [180, 61] on input "顧客姓名/手機號碼/編號" at bounding box center [183, 59] width 53 height 10
click at [184, 60] on input "顧客姓名/手機號碼/編號" at bounding box center [183, 59] width 53 height 10
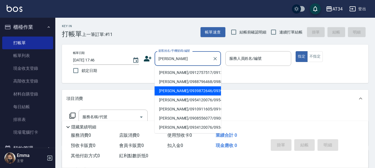
click at [173, 95] on li "吳承翰/0939872646/0939872646" at bounding box center [188, 90] width 66 height 9
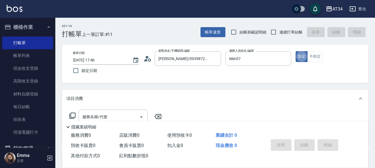
scroll to position [28, 0]
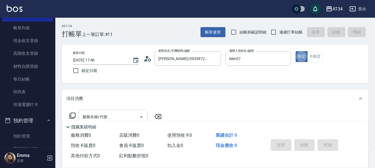
click at [108, 114] on input "服務名稱/代號" at bounding box center [109, 117] width 56 height 10
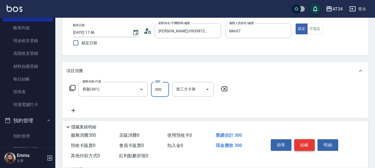
click at [308, 141] on button "結帳" at bounding box center [304, 145] width 21 height 12
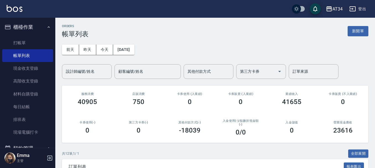
click at [48, 40] on link "打帳單" at bounding box center [27, 43] width 51 height 13
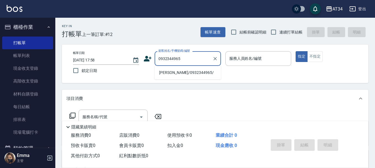
click at [197, 66] on ul "梁乃文/0932344965/" at bounding box center [188, 73] width 66 height 14
click at [197, 73] on li "梁乃文/0932344965/" at bounding box center [188, 72] width 66 height 9
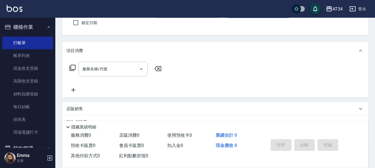
scroll to position [55, 0]
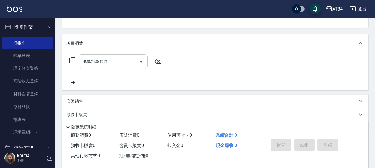
click at [116, 63] on input "服務名稱/代號" at bounding box center [109, 62] width 56 height 10
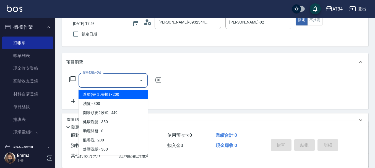
scroll to position [28, 0]
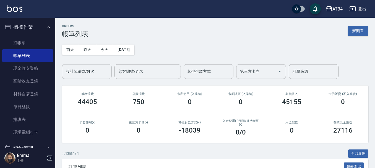
click at [88, 73] on input "設計師編號/姓名" at bounding box center [86, 72] width 45 height 10
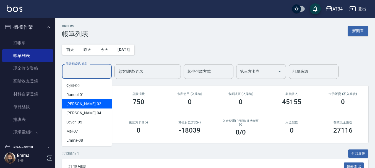
click at [88, 105] on div "Wendy -02" at bounding box center [87, 103] width 50 height 9
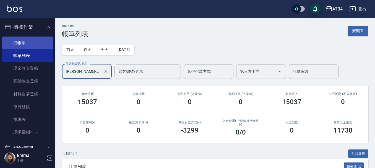
click at [27, 42] on link "打帳單" at bounding box center [27, 43] width 51 height 13
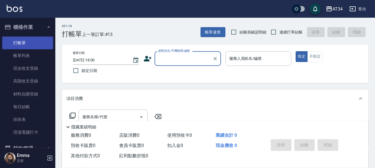
click at [28, 42] on link "打帳單" at bounding box center [27, 43] width 51 height 13
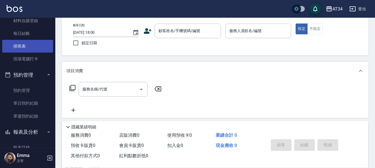
scroll to position [83, 0]
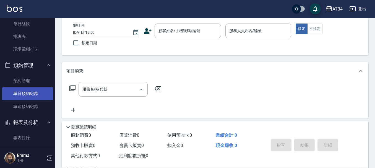
click at [34, 93] on link "單日預約紀錄" at bounding box center [27, 93] width 51 height 13
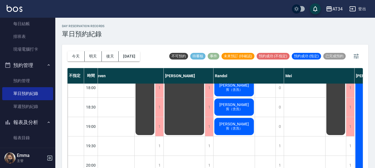
scroll to position [277, 121]
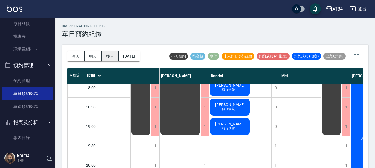
click at [112, 57] on button "後天" at bounding box center [110, 56] width 17 height 10
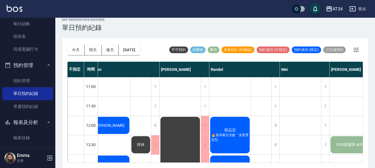
scroll to position [0, 121]
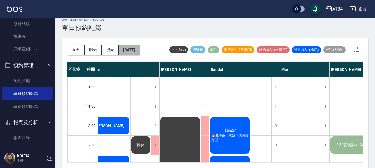
click at [140, 50] on button "2025/09/26" at bounding box center [129, 50] width 21 height 10
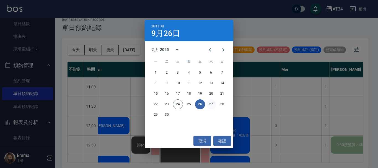
click at [211, 102] on button "27" at bounding box center [211, 104] width 10 height 10
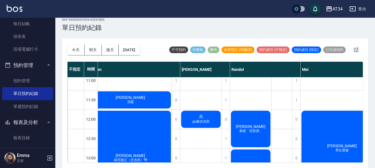
scroll to position [0, 121]
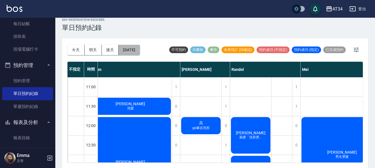
click at [130, 48] on button "2025/09/27" at bounding box center [129, 50] width 21 height 10
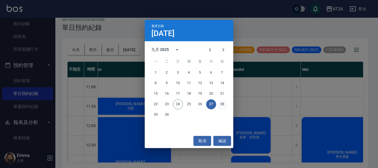
click at [224, 104] on button "28" at bounding box center [222, 104] width 10 height 10
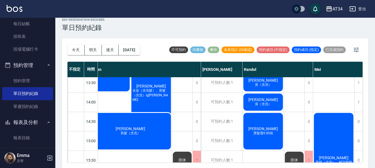
scroll to position [111, 121]
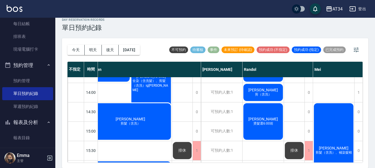
click at [135, 42] on div "今天 明天 後天 2025/09/28" at bounding box center [103, 50] width 72 height 24
click at [132, 51] on button "2025/09/28" at bounding box center [129, 50] width 21 height 10
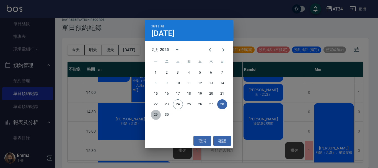
click at [153, 116] on button "29" at bounding box center [156, 115] width 10 height 10
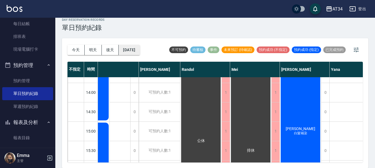
click at [130, 45] on button "2025/09/29" at bounding box center [129, 50] width 21 height 10
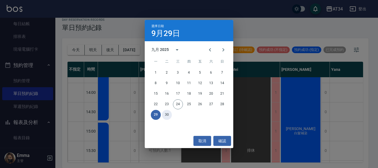
click at [169, 113] on button "30" at bounding box center [167, 115] width 10 height 10
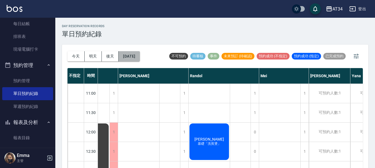
click at [139, 53] on button "2025/09/30" at bounding box center [129, 56] width 21 height 10
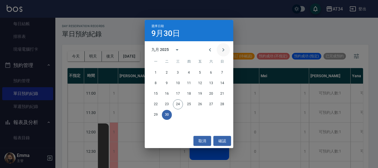
click at [224, 47] on icon "Next month" at bounding box center [223, 49] width 7 height 7
click at [178, 72] on button "1" at bounding box center [178, 73] width 10 height 10
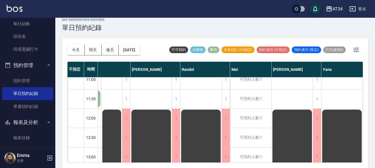
scroll to position [0, 121]
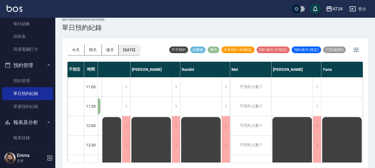
click at [140, 49] on button "2025/10/01" at bounding box center [129, 50] width 21 height 10
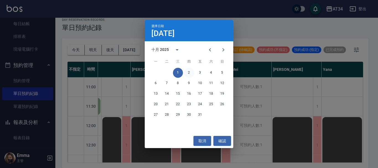
click at [188, 74] on button "2" at bounding box center [189, 73] width 10 height 10
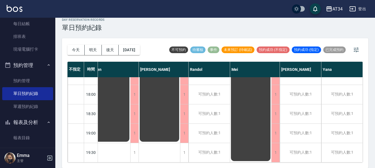
scroll to position [268, 121]
click at [139, 46] on button "2025/10/02" at bounding box center [129, 50] width 21 height 10
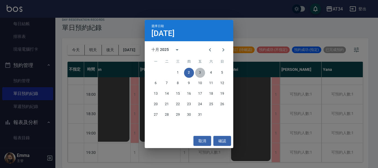
click at [200, 72] on button "3" at bounding box center [200, 73] width 10 height 10
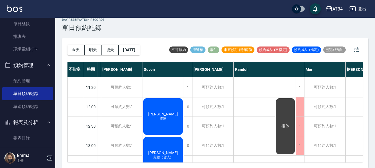
scroll to position [0, 38]
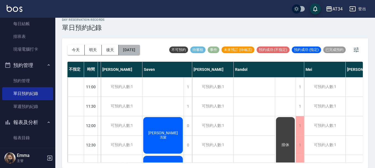
click at [138, 45] on button "2025/10/03" at bounding box center [129, 50] width 21 height 10
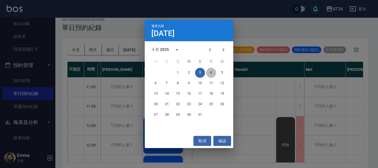
click at [210, 71] on button "4" at bounding box center [211, 73] width 10 height 10
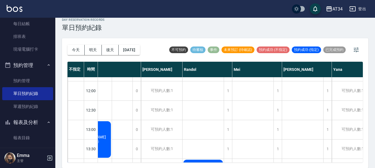
scroll to position [0, 181]
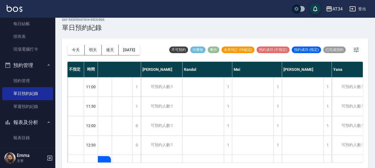
drag, startPoint x: 143, startPoint y: 29, endPoint x: 140, endPoint y: 32, distance: 4.5
click at [142, 30] on div "day Reservation records 單日預約紀錄" at bounding box center [215, 25] width 306 height 14
click at [135, 53] on button "2025/10/04" at bounding box center [129, 50] width 21 height 10
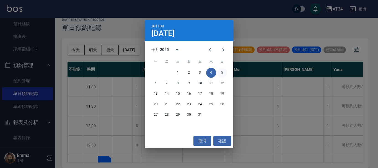
click at [222, 74] on button "5" at bounding box center [222, 73] width 10 height 10
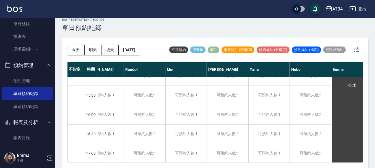
scroll to position [166, 132]
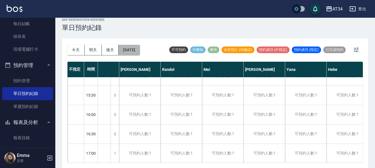
click at [134, 49] on button "2025/10/05" at bounding box center [129, 50] width 21 height 10
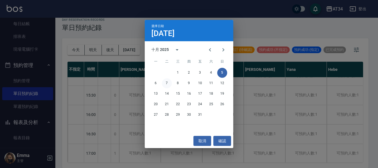
click at [170, 85] on button "7" at bounding box center [167, 83] width 10 height 10
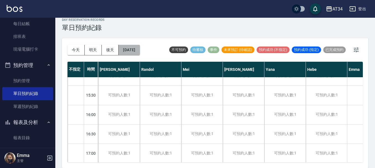
click at [126, 52] on button "2025/10/07" at bounding box center [129, 50] width 21 height 10
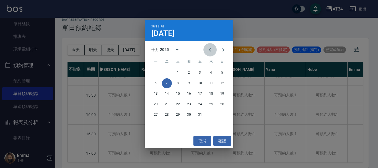
click at [210, 53] on button "Previous month" at bounding box center [209, 49] width 13 height 13
click at [177, 103] on button "24" at bounding box center [178, 104] width 10 height 10
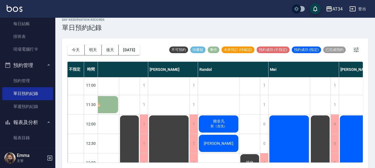
scroll to position [0, 132]
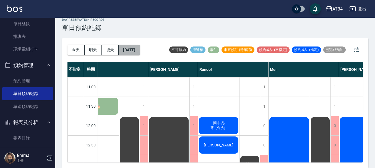
click at [137, 53] on button "[DATE]" at bounding box center [129, 50] width 21 height 10
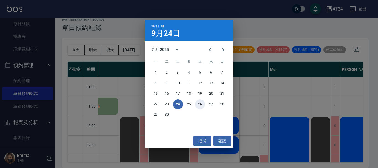
click at [202, 105] on button "26" at bounding box center [200, 104] width 10 height 10
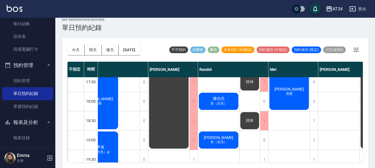
scroll to position [268, 132]
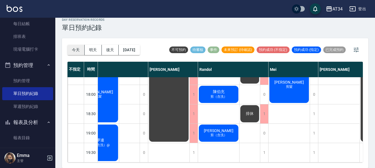
click at [74, 48] on button "今天" at bounding box center [75, 50] width 17 height 10
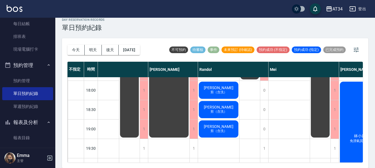
click at [67, 45] on button "今天" at bounding box center [75, 50] width 17 height 10
click at [87, 58] on div "今天 明天 後天 2025/09/24" at bounding box center [103, 50] width 72 height 24
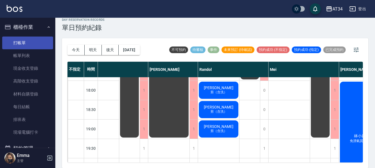
click at [15, 42] on link "打帳單" at bounding box center [27, 43] width 51 height 13
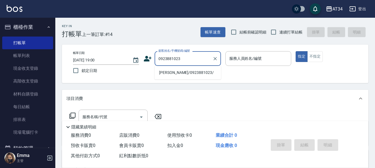
click at [171, 72] on li "黃家瑜/0923881023/" at bounding box center [188, 72] width 66 height 9
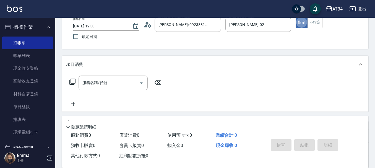
scroll to position [83, 0]
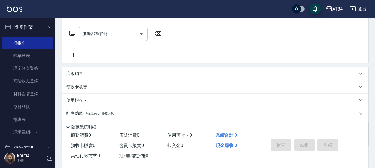
click at [121, 31] on input "服務名稱/代號" at bounding box center [109, 34] width 56 height 10
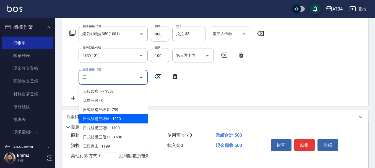
click at [110, 119] on span "日式結構三段M - 1200" at bounding box center [113, 118] width 69 height 9
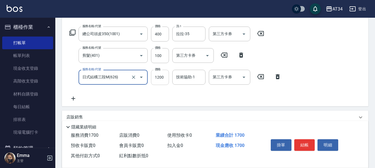
click at [159, 77] on input "1200" at bounding box center [160, 77] width 18 height 15
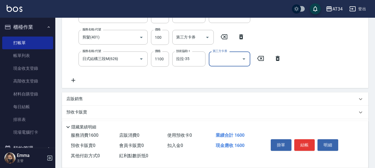
scroll to position [159, 0]
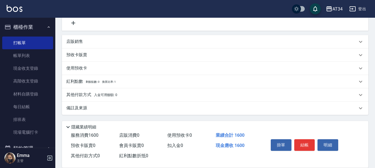
click at [130, 96] on div "其他付款方式 入金可用餘額: 0" at bounding box center [211, 95] width 291 height 6
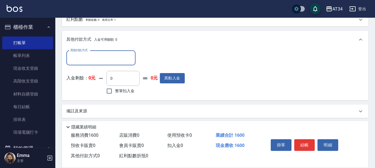
scroll to position [224, 0]
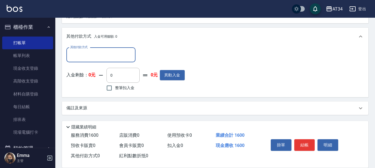
click at [95, 58] on input "其他付款方式" at bounding box center [101, 55] width 64 height 10
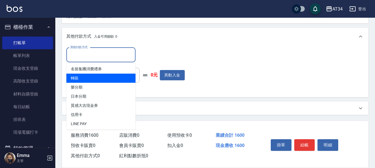
click at [91, 82] on span "轉賬" at bounding box center [100, 78] width 69 height 9
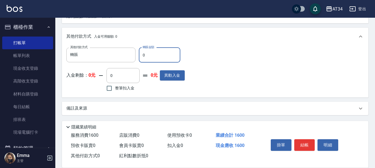
click at [148, 56] on input "0" at bounding box center [159, 55] width 41 height 15
click at [306, 140] on button "結帳" at bounding box center [304, 145] width 21 height 12
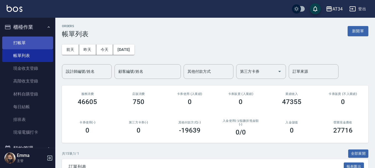
click at [35, 37] on link "打帳單" at bounding box center [27, 43] width 51 height 13
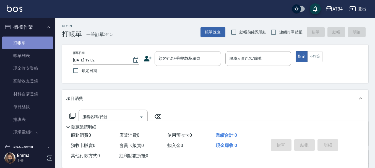
click at [33, 48] on link "打帳單" at bounding box center [27, 43] width 51 height 13
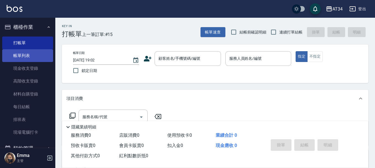
click at [32, 51] on link "帳單列表" at bounding box center [27, 55] width 51 height 13
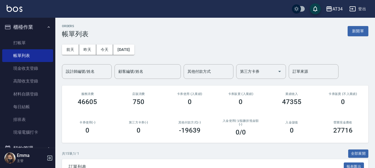
click at [92, 64] on div "前天 昨天 今天 2025/09/24 設計師編號/姓名 設計師編號/姓名 顧客編號/姓名 顧客編號/姓名 其他付款方式 其他付款方式 第三方卡券 第三方卡券…" at bounding box center [215, 58] width 306 height 41
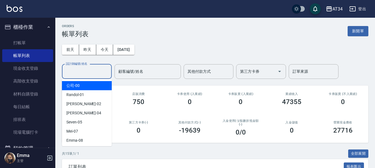
click at [89, 72] on input "設計師編號/姓名" at bounding box center [86, 72] width 45 height 10
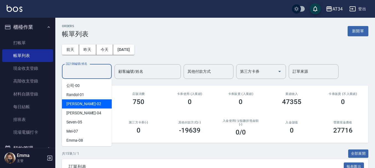
click at [87, 103] on div "Wendy -02" at bounding box center [87, 103] width 50 height 9
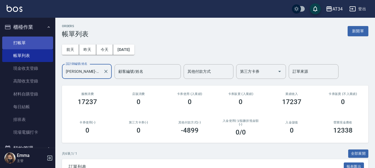
click at [30, 42] on link "打帳單" at bounding box center [27, 43] width 51 height 13
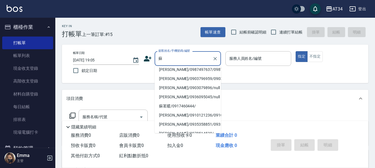
scroll to position [55, 0]
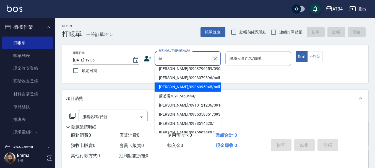
click at [217, 58] on icon "Clear" at bounding box center [215, 59] width 6 height 6
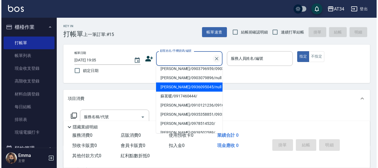
scroll to position [2, 0]
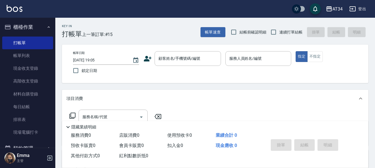
click at [136, 74] on div "帳單日期 2025/09/24 19:05 鎖定日期" at bounding box center [106, 63] width 66 height 25
click at [19, 57] on link "帳單列表" at bounding box center [27, 55] width 51 height 13
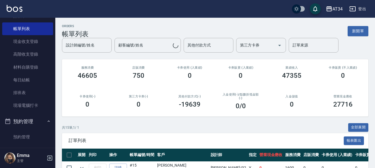
scroll to position [28, 0]
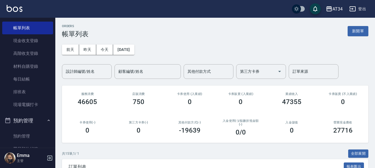
click at [64, 77] on div "設計師編號/姓名" at bounding box center [87, 71] width 50 height 15
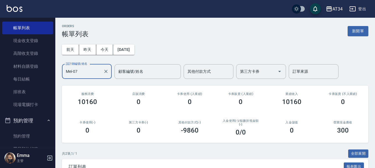
scroll to position [72, 0]
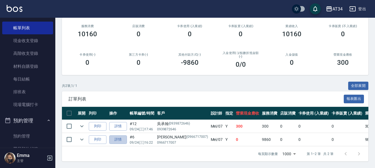
click at [125, 136] on link "詳情" at bounding box center [118, 139] width 18 height 9
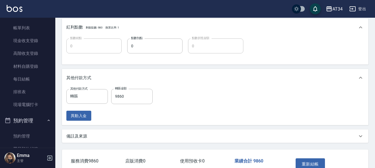
scroll to position [225, 0]
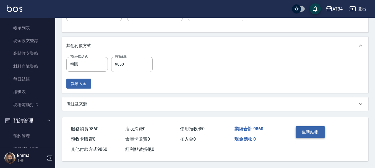
click at [318, 132] on button "重新結帳" at bounding box center [310, 132] width 29 height 12
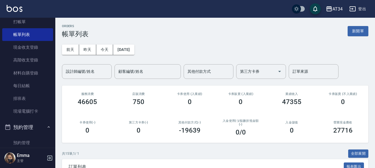
scroll to position [55, 0]
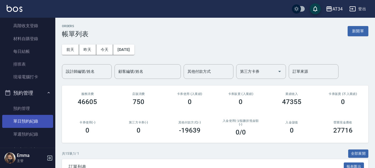
click at [40, 115] on link "單日預約紀錄" at bounding box center [27, 121] width 51 height 13
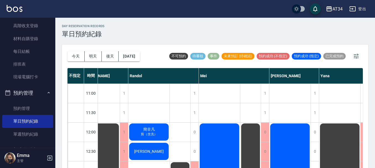
scroll to position [0, 196]
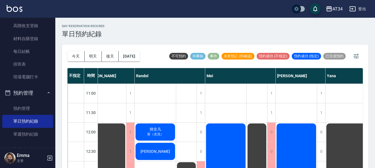
click at [154, 130] on span "簡非凡" at bounding box center [156, 129] width 14 height 5
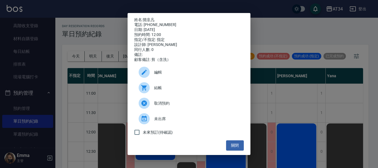
click at [160, 91] on span "結帳" at bounding box center [196, 88] width 85 height 6
click at [300, 89] on div "姓名: 簡非凡 電話: 0963221934 日期: 2025/09/24 預約時間: 12:00 指定/不指定: 指定 設計師: Randol 同行人數: …" at bounding box center [189, 84] width 378 height 168
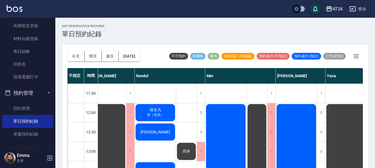
scroll to position [28, 196]
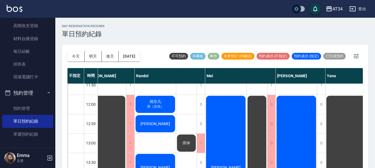
click at [154, 119] on div "黃騏峰" at bounding box center [155, 123] width 41 height 19
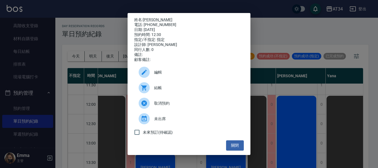
click at [154, 91] on span "結帳" at bounding box center [196, 88] width 85 height 6
click at [282, 37] on div "姓名: 黃騏峰 電話: 0932163066 日期: 2025/09/24 預約時間: 12:30 指定/不指定: 指定 設計師: Randol 同行人數: …" at bounding box center [189, 84] width 378 height 168
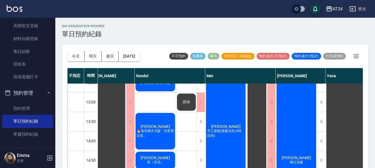
scroll to position [83, 196]
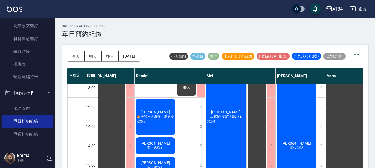
click at [167, 118] on span "🔥免等兩天洗髮「洗剪燙定型」" at bounding box center [156, 118] width 40 height 9
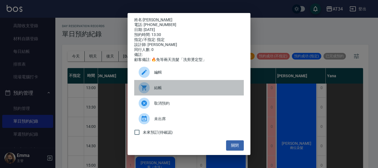
click at [165, 88] on span "結帳" at bounding box center [196, 88] width 85 height 6
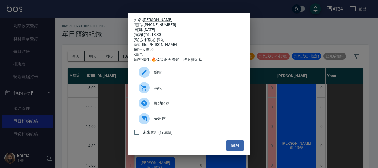
click at [316, 127] on div "姓名: 張岳庭 電話: 0986512830 日期: 2025/09/24 預約時間: 13:30 指定/不指定: 指定 設計師: Randol 同行人數: …" at bounding box center [189, 84] width 378 height 168
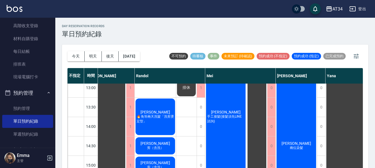
click at [162, 144] on span "陳耿若" at bounding box center [155, 143] width 32 height 4
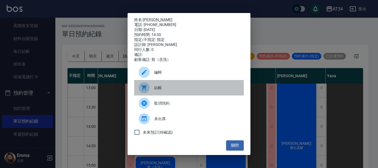
click at [168, 89] on span "結帳" at bounding box center [196, 88] width 85 height 6
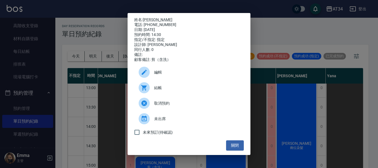
click at [305, 97] on div "姓名: 陳耿若 電話: 0987322917 日期: 2025/09/24 預約時間: 14:30 指定/不指定: 指定 設計師: Randol 同行人數: …" at bounding box center [189, 84] width 378 height 168
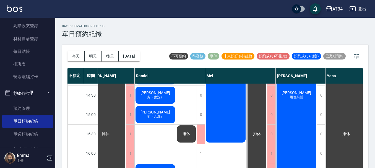
scroll to position [138, 196]
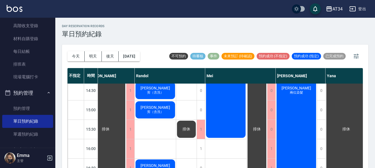
click at [158, 111] on span "剪（含洗）" at bounding box center [155, 112] width 19 height 5
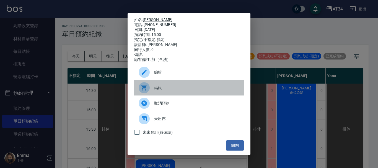
click at [158, 91] on span "結帳" at bounding box center [196, 88] width 85 height 6
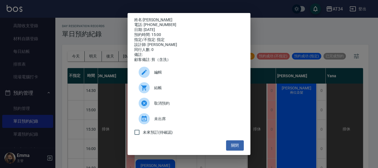
click at [250, 81] on div "姓名: 林奕凱 電話: 0983652917 日期: 2025/09/24 預約時間: 15:00 指定/不指定: 指定 設計師: Randol 同行人數: …" at bounding box center [189, 84] width 123 height 142
click at [272, 90] on div "姓名: 林奕凱 電話: 0983652917 日期: 2025/09/24 預約時間: 15:00 指定/不指定: 指定 設計師: Randol 同行人數: …" at bounding box center [189, 84] width 378 height 168
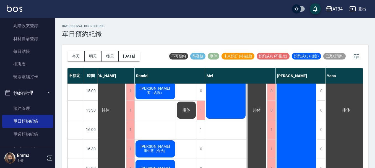
scroll to position [194, 196]
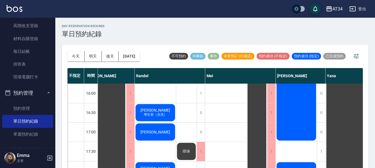
click at [158, 118] on div "張祐豪 學生剪（含洗）" at bounding box center [155, 112] width 41 height 19
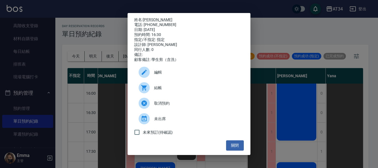
click at [154, 91] on div at bounding box center [146, 87] width 15 height 11
click at [371, 106] on div "姓名: 張祐豪 電話: 0908897133 日期: 2025/09/24 預約時間: 16:30 指定/不指定: 指定 設計師: Randol 同行人數: …" at bounding box center [189, 84] width 378 height 168
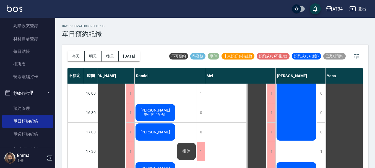
click at [165, 129] on div "楊岳勳" at bounding box center [155, 132] width 41 height 19
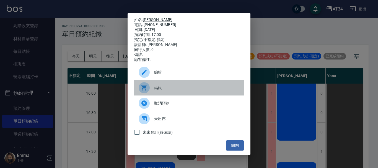
click at [159, 91] on span "結帳" at bounding box center [196, 88] width 85 height 6
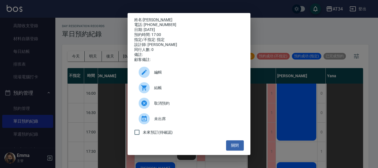
click at [319, 100] on div "姓名: 楊岳勳 電話: 0979662052 日期: 2025/09/24 預約時間: 17:00 指定/不指定: 指定 設計師: Randol 同行人數: …" at bounding box center [189, 84] width 378 height 168
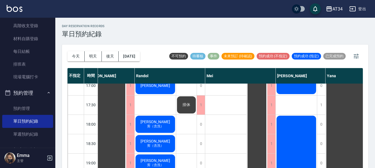
scroll to position [249, 196]
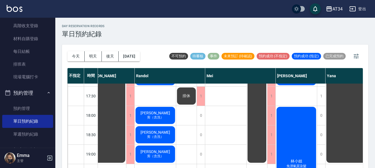
click at [158, 116] on span "剪（含洗）" at bounding box center [155, 117] width 19 height 5
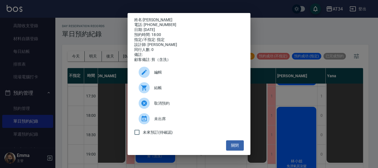
click at [171, 95] on div "結帳" at bounding box center [189, 87] width 110 height 15
click at [355, 80] on div "姓名: 廖偉榮 電話: 0930060710 日期: 2025/09/24 預約時間: 18:00 指定/不指定: 指定 設計師: Randol 同行人數: …" at bounding box center [189, 84] width 378 height 168
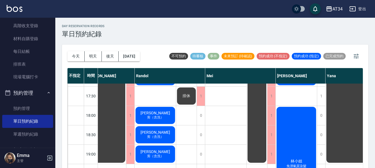
click at [154, 140] on div "吳俊葦 剪（含洗）" at bounding box center [155, 134] width 41 height 19
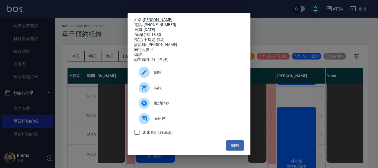
click at [171, 90] on span "結帳" at bounding box center [196, 88] width 85 height 6
click at [311, 107] on div "姓名: 吳俊葦 電話: 0966593170 日期: 2025/09/24 預約時間: 18:30 指定/不指定: 指定 設計師: Randol 同行人數: …" at bounding box center [189, 84] width 378 height 168
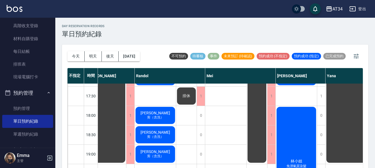
click at [164, 155] on span "剪（含洗）" at bounding box center [155, 156] width 19 height 5
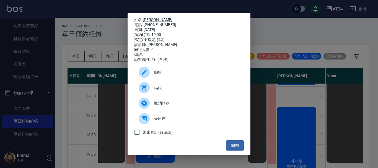
click at [155, 90] on span "結帳" at bounding box center [196, 88] width 85 height 6
click at [375, 121] on div "姓名: 周英茹 電話: 0989127999 日期: 2025/09/24 預約時間: 19:00 指定/不指定: 指定 設計師: Randol 同行人數: …" at bounding box center [189, 84] width 378 height 168
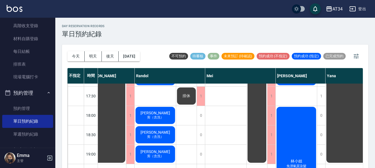
scroll to position [277, 196]
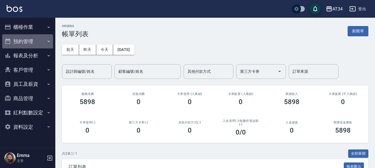
click at [20, 45] on button "預約管理" at bounding box center [27, 41] width 51 height 14
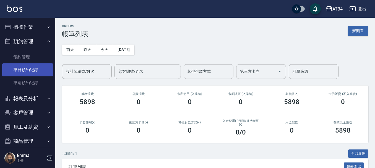
click at [27, 72] on link "單日預約紀錄" at bounding box center [27, 69] width 51 height 13
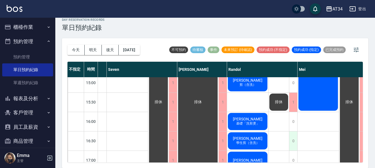
scroll to position [166, 103]
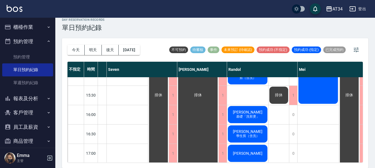
click at [253, 117] on span "基礎「洗剪燙」" at bounding box center [247, 116] width 25 height 5
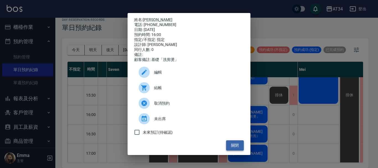
click at [238, 149] on button "關閉" at bounding box center [235, 145] width 18 height 10
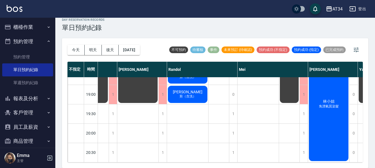
scroll to position [306, 131]
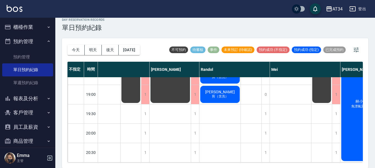
click at [135, 44] on div "[DATE] [DATE] [DATE] [DATE]" at bounding box center [103, 50] width 72 height 24
click at [140, 48] on button "[DATE]" at bounding box center [129, 50] width 21 height 10
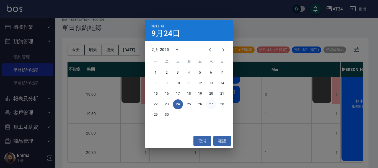
click at [212, 103] on button "27" at bounding box center [211, 104] width 10 height 10
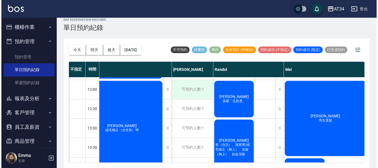
scroll to position [28, 131]
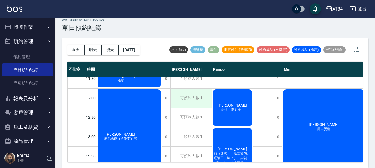
click at [193, 101] on div "可預約人數:1" at bounding box center [190, 98] width 41 height 19
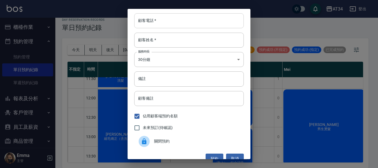
click at [191, 22] on input "顧客電話   *" at bounding box center [189, 20] width 110 height 15
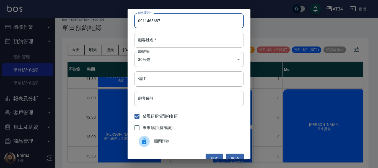
type input "0911468687"
click at [187, 39] on input "顧客姓名   *" at bounding box center [189, 40] width 110 height 15
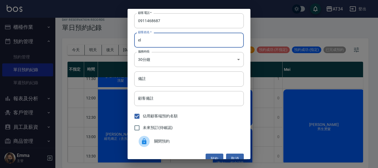
type input "e"
type input "高"
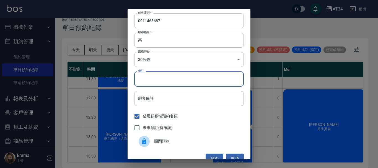
click at [189, 82] on input "備註" at bounding box center [189, 78] width 110 height 15
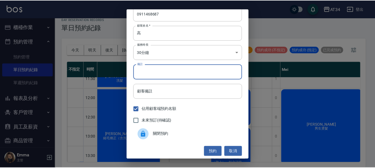
scroll to position [9, 0]
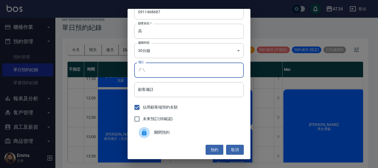
type input "ㄕ"
type input "go"
click at [207, 149] on button "預約" at bounding box center [215, 150] width 18 height 10
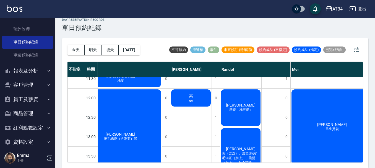
scroll to position [36, 0]
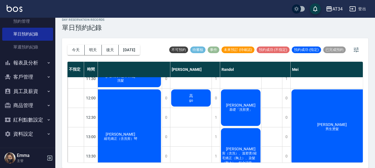
click at [27, 89] on button "員工及薪資" at bounding box center [27, 91] width 51 height 14
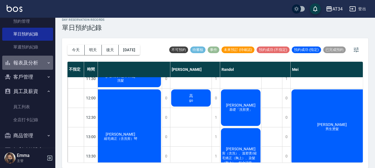
click at [32, 61] on button "報表及分析" at bounding box center [27, 63] width 51 height 14
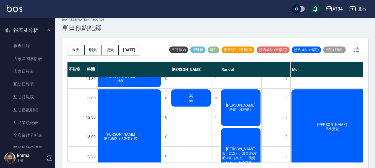
scroll to position [0, 0]
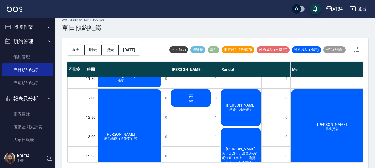
click at [22, 30] on button "櫃檯作業" at bounding box center [27, 27] width 51 height 14
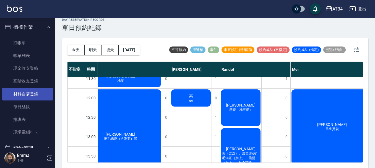
click at [26, 93] on link "材料自購登錄" at bounding box center [27, 94] width 51 height 13
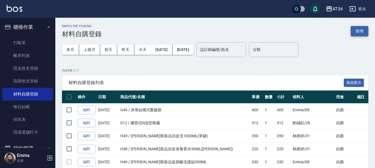
click at [364, 34] on button "新增" at bounding box center [360, 31] width 18 height 10
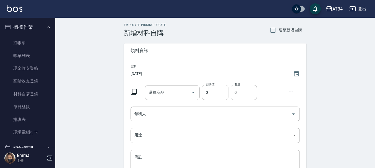
click at [171, 94] on input "選擇商品" at bounding box center [168, 93] width 42 height 10
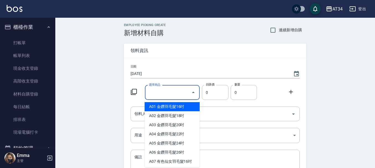
click at [170, 93] on input "選擇商品" at bounding box center [168, 93] width 42 height 10
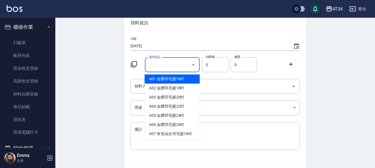
click at [166, 60] on input "選擇商品" at bounding box center [168, 65] width 42 height 10
click at [165, 61] on input "選擇商品" at bounding box center [168, 65] width 42 height 10
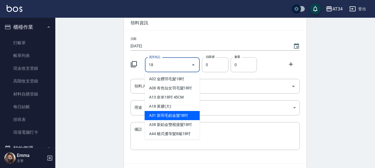
scroll to position [28, 0]
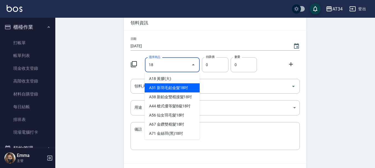
click at [174, 90] on li "A31 新羽毛鉑金髮18吋" at bounding box center [172, 87] width 55 height 9
type input "新羽毛鉑金髮18吋"
type input "1980"
type input "1"
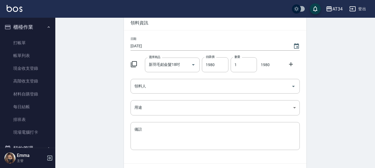
click at [290, 66] on icon at bounding box center [291, 64] width 7 height 7
click at [158, 88] on div "選擇商品 選擇商品" at bounding box center [172, 86] width 55 height 15
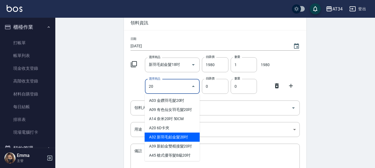
click at [179, 138] on li "A32 新羽毛鉑金髮20吋" at bounding box center [172, 136] width 55 height 9
type input "新羽毛鉑金髮20吋"
type input "2180"
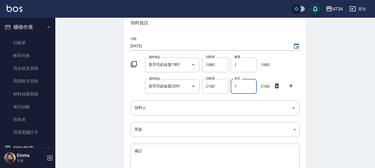
click at [246, 86] on input "1" at bounding box center [244, 86] width 26 height 15
type input "2"
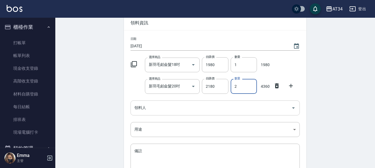
click at [177, 111] on input "領料人" at bounding box center [211, 108] width 156 height 10
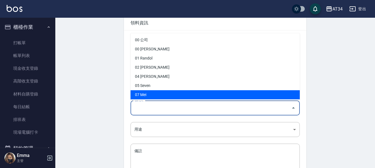
click at [149, 97] on li "07 Mei" at bounding box center [215, 94] width 169 height 9
type input "Mei"
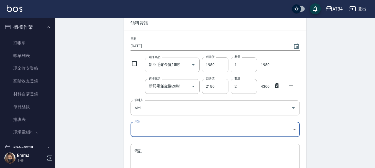
click at [137, 132] on body "AT34 登出 櫃檯作業 打帳單 帳單列表 現金收支登錄 高階收支登錄 材料自購登錄 每日結帳 排班表 現場電腦打卡 預約管理 預約管理 單日預約紀錄 單週預…" at bounding box center [187, 97] width 375 height 250
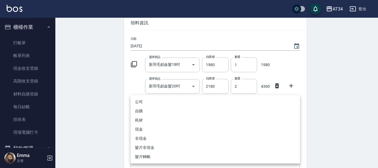
click at [147, 121] on li "耗材" at bounding box center [215, 120] width 169 height 9
type input "耗材"
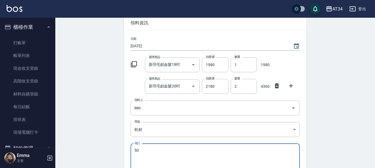
type textarea "5"
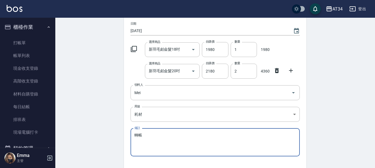
scroll to position [55, 0]
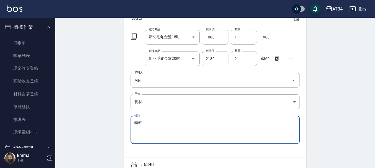
type textarea "轉帳"
click at [125, 108] on div "日期 2025/09/24 選擇商品 新羽毛鉑金髮18吋 選擇商品 自購價 1980 自購價 數量 1 數量 1980 選擇商品 新羽毛鉑金髮20吋 選擇商品…" at bounding box center [215, 80] width 183 height 154
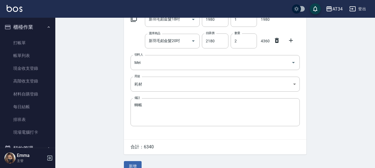
scroll to position [82, 0]
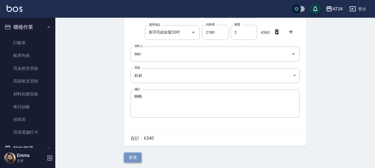
click at [129, 157] on button "新增" at bounding box center [133, 157] width 18 height 10
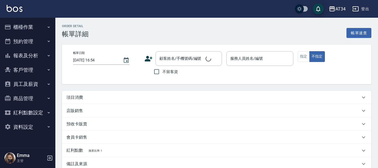
click at [121, 101] on div "項目消費" at bounding box center [216, 97] width 309 height 13
type input "2025/09/24 14:00"
type input "Hebe-26"
type input "燙直"
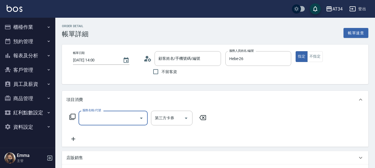
type input "[PERSON_NAME]/0906927080/null"
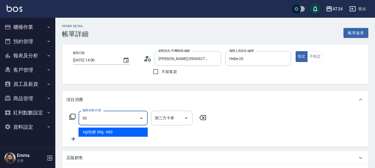
type input "301"
type input "150"
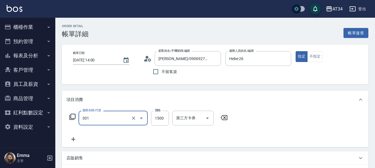
type input "燙髮(301)"
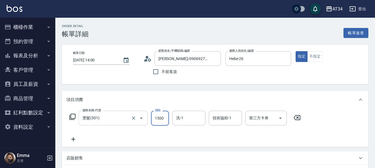
type input "3"
type input "0"
type input "33"
type input "30"
type input "330"
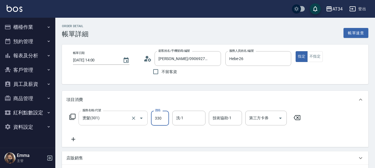
type input "330"
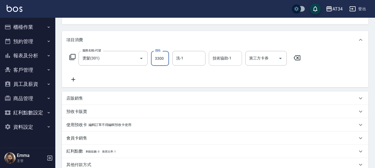
scroll to position [55, 0]
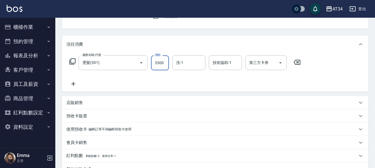
type input "3300"
click at [184, 54] on div "服務名稱/代號 燙髮(301) 服務名稱/代號 價格 3300 價格 洗-1 洗-1 技術協助-1 技術協助-1 第三方卡券 第三方卡券" at bounding box center [215, 72] width 306 height 38
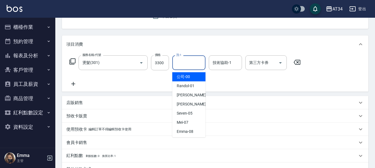
click at [190, 63] on input "洗-1" at bounding box center [189, 63] width 28 height 10
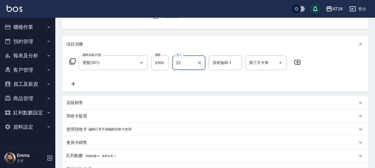
type input "賴佑潔-22"
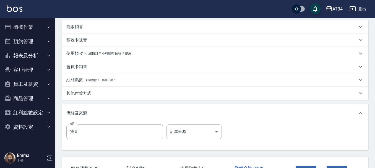
scroll to position [138, 0]
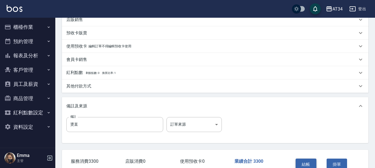
click at [311, 163] on button "結帳" at bounding box center [306, 165] width 21 height 12
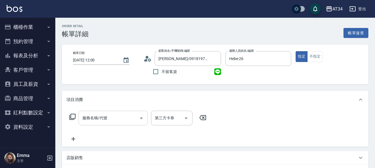
click at [107, 114] on input "服務名稱/代號" at bounding box center [109, 118] width 56 height 10
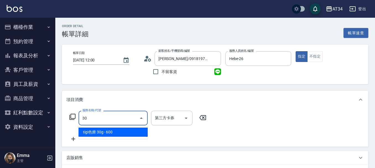
type input "301"
type input "150"
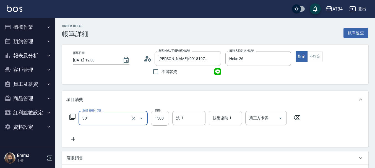
type input "1"
type input "0"
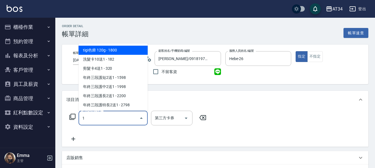
type input "tigi色療 120g(620)"
type input "180"
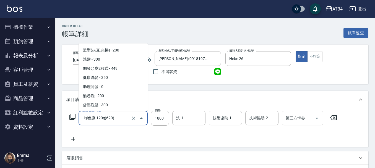
click at [107, 114] on input "tigi色療 120g(620)" at bounding box center [105, 118] width 49 height 10
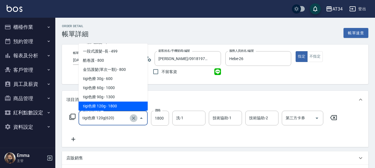
click at [130, 119] on button "Clear" at bounding box center [134, 118] width 8 height 8
type input "30"
type input "0"
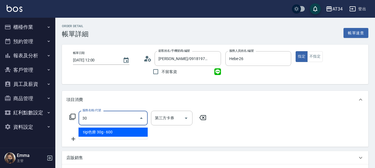
type input "301"
type input "150"
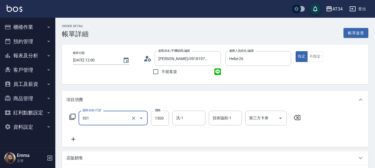
type input "燙髮(301)"
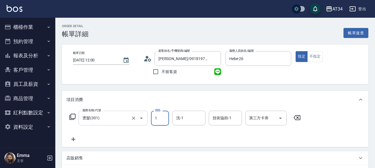
type input "16"
type input "10"
type input "169"
type input "160"
type input "1699"
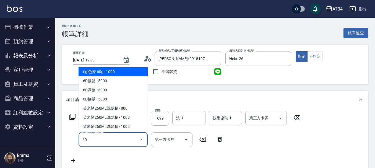
type input "602"
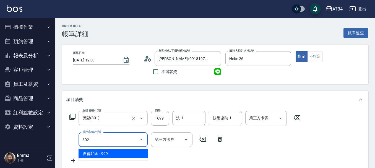
type input "260"
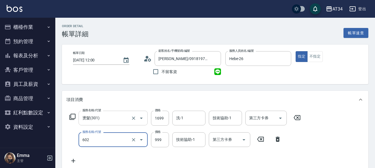
type input "自備鉑金(602)"
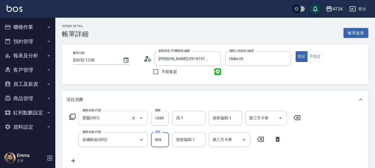
type input "170"
type input "330"
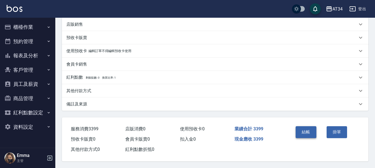
type input "1700"
click at [306, 127] on button "結帳" at bounding box center [306, 132] width 21 height 12
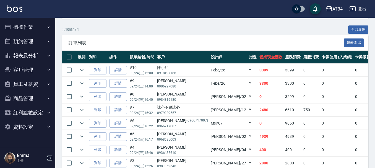
scroll to position [147, 0]
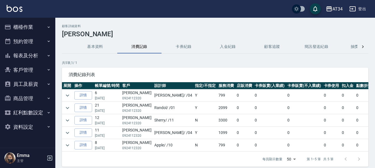
click at [194, 108] on td "Y" at bounding box center [206, 108] width 24 height 12
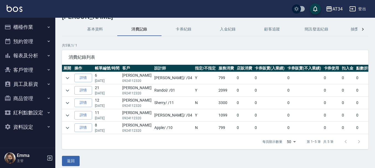
scroll to position [26, 0]
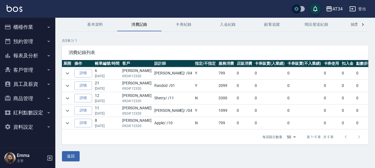
click at [217, 97] on td "3300" at bounding box center [226, 98] width 18 height 12
click at [98, 94] on td "12 [DATE]" at bounding box center [106, 98] width 27 height 12
click at [67, 95] on icon "expand row" at bounding box center [67, 98] width 7 height 7
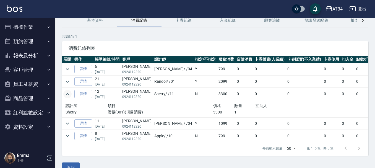
scroll to position [6, 0]
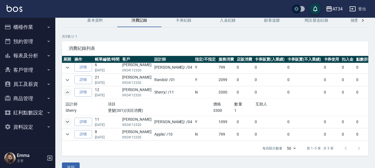
click at [69, 118] on icon "expand row" at bounding box center [67, 121] width 7 height 7
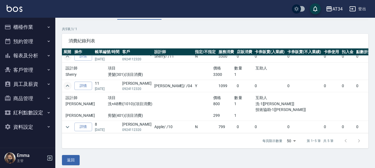
scroll to position [38, 0]
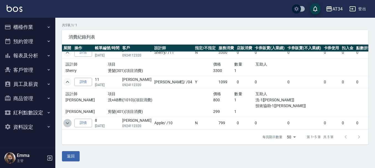
click at [68, 120] on icon "expand row" at bounding box center [67, 123] width 7 height 7
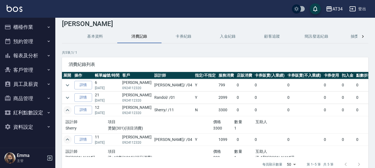
scroll to position [10, 0]
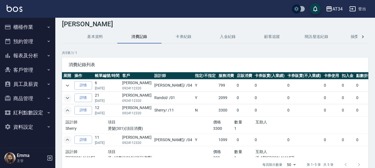
click at [67, 96] on icon "expand row" at bounding box center [67, 98] width 7 height 7
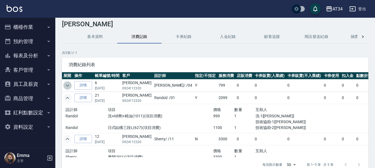
click at [70, 85] on icon "expand row" at bounding box center [67, 85] width 7 height 7
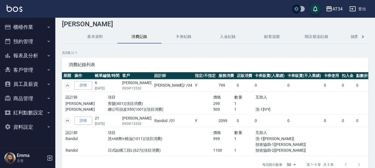
click at [70, 85] on icon "expand row" at bounding box center [67, 85] width 7 height 7
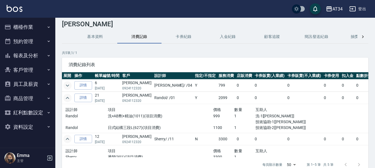
click at [69, 95] on icon "expand row" at bounding box center [67, 98] width 7 height 7
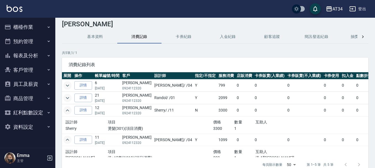
click at [70, 108] on icon "expand row" at bounding box center [67, 110] width 7 height 7
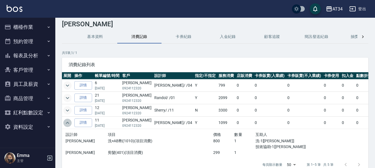
click at [69, 123] on icon "expand row" at bounding box center [67, 122] width 7 height 7
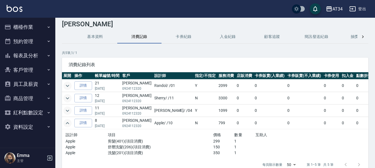
scroll to position [17, 0]
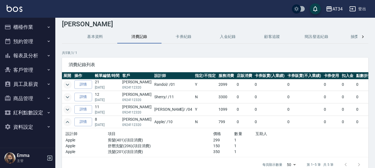
click at [69, 122] on button "expand row" at bounding box center [67, 122] width 8 height 8
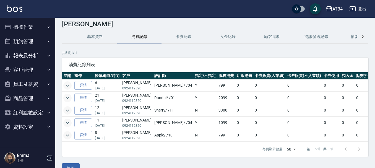
scroll to position [0, 0]
click at [37, 24] on button "櫃檯作業" at bounding box center [27, 27] width 51 height 14
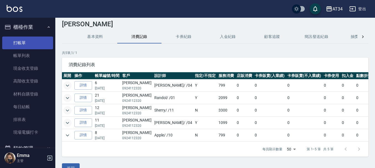
click at [40, 39] on link "打帳單" at bounding box center [27, 43] width 51 height 13
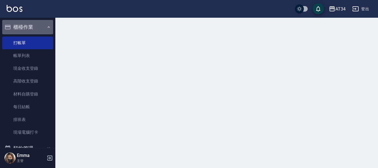
click at [43, 28] on button "櫃檯作業" at bounding box center [27, 27] width 51 height 14
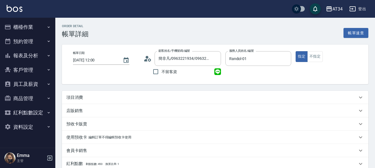
click at [93, 98] on div "項目消費" at bounding box center [211, 98] width 291 height 6
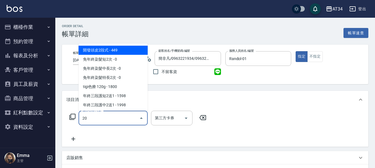
type input "201"
type input "30"
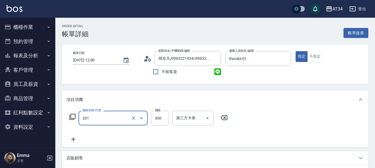
type input "洗髮(201)"
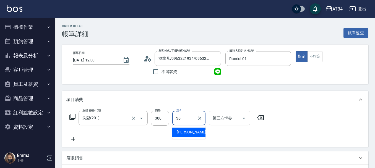
type input "[PERSON_NAME]-36"
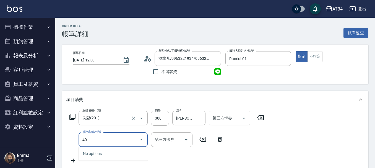
type input "401"
type input "50"
type input "剪髮(401)"
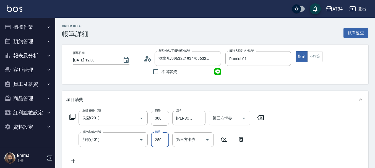
type input "30"
type input "50"
type input "80"
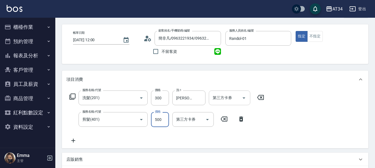
scroll to position [195, 0]
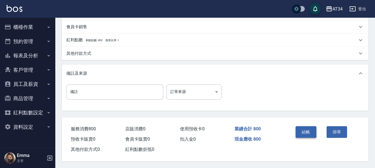
type input "500"
click at [300, 132] on button "結帳" at bounding box center [306, 132] width 21 height 12
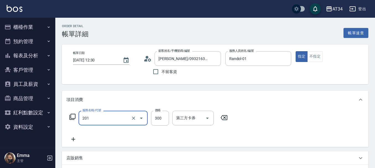
type input "洗髮(201)"
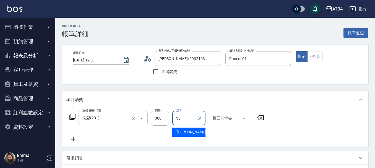
type input "[PERSON_NAME]-36"
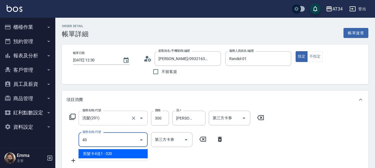
type input "401"
type input "50"
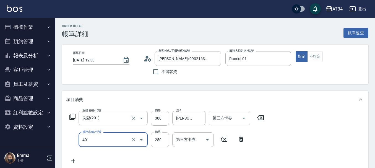
type input "剪髮(401)"
type input "5"
type input "30"
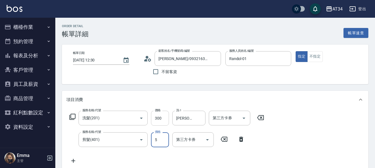
type input "50"
type input "80"
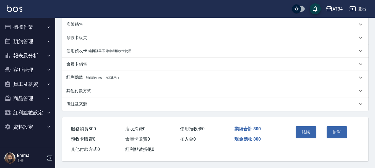
scroll to position [158, 0]
type input "500"
click at [302, 134] on button "結帳" at bounding box center [306, 132] width 21 height 12
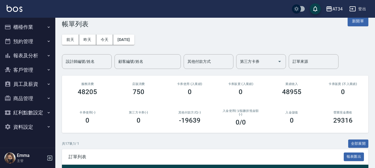
scroll to position [28, 0]
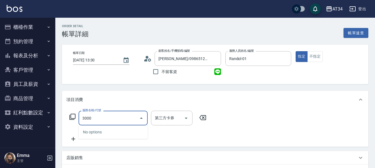
type input "300"
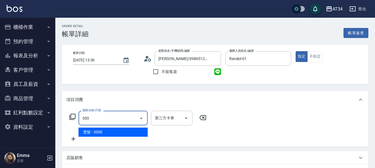
type input "300"
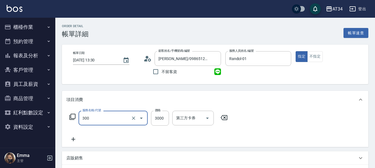
type input "燙髮(300)"
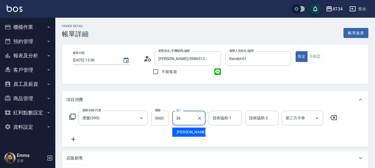
type input "[PERSON_NAME]-36"
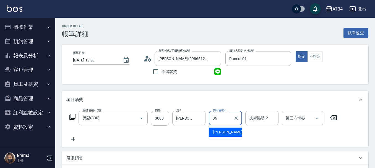
type input "[PERSON_NAME]-36"
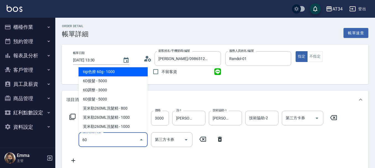
type input "602"
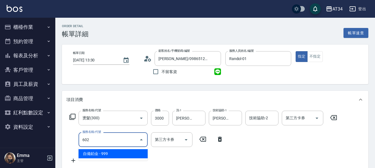
type input "390"
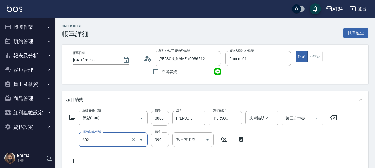
type input "自備鉑金(602)"
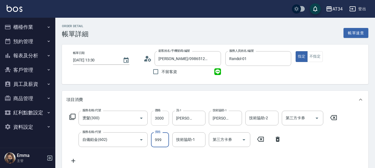
click at [161, 116] on input "3000" at bounding box center [160, 118] width 18 height 15
type input "100"
type input "28"
type input "120"
type input "280"
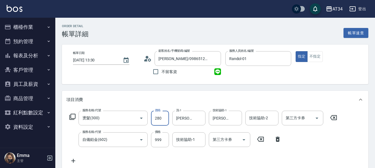
type input "370"
type input "2800"
click at [149, 142] on div "服務名稱/代號 自備鉑金(602) 服務名稱/代號 價格 999 價格 技術協助-1 技術協助-1 第三方卡券 第三方卡券" at bounding box center [175, 139] width 218 height 15
click at [155, 140] on input "999" at bounding box center [160, 139] width 18 height 15
click at [187, 136] on div "技術協助-1 技術協助-1" at bounding box center [188, 139] width 33 height 15
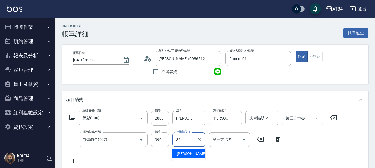
type input "[PERSON_NAME]-36"
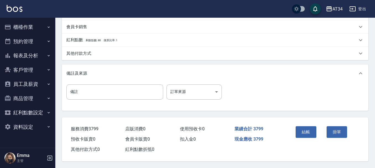
scroll to position [195, 0]
click at [303, 121] on div "結帳 掛單" at bounding box center [324, 135] width 75 height 37
click at [308, 127] on button "結帳" at bounding box center [306, 132] width 21 height 12
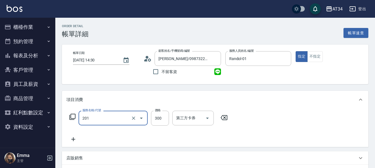
type input "洗髮(201)"
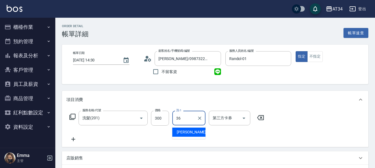
type input "[PERSON_NAME]-36"
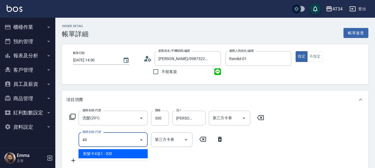
type input "401"
type input "50"
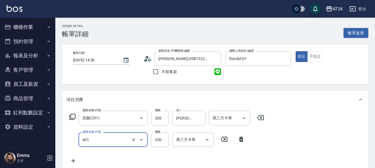
type input "剪髮(401)"
type input "30"
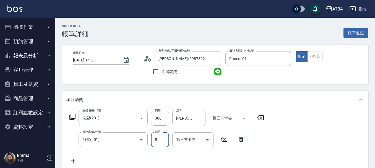
type input "50"
type input "80"
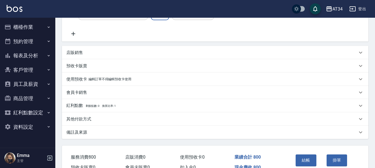
scroll to position [138, 0]
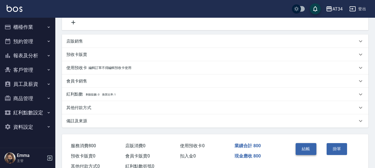
type input "500"
click at [308, 147] on button "結帳" at bounding box center [306, 149] width 21 height 12
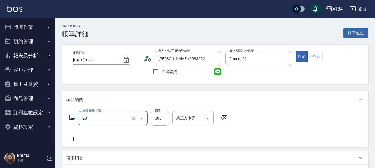
type input "洗髮(201)"
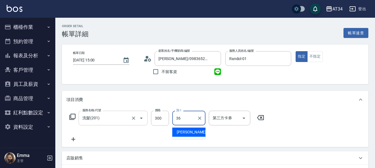
type input "[PERSON_NAME]-36"
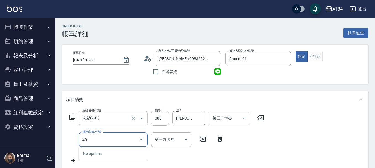
type input "401"
type input "50"
type input "剪髮(401)"
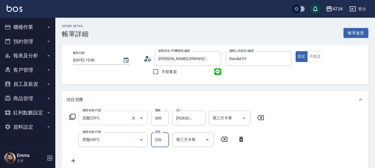
type input "30"
type input "50"
type input "80"
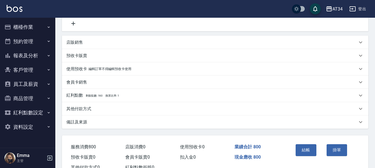
scroll to position [138, 0]
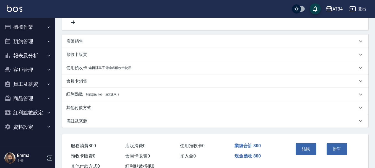
type input "500"
click at [113, 108] on div "其他付款方式" at bounding box center [211, 108] width 291 height 6
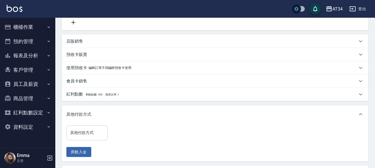
click at [95, 128] on input "其他付款方式" at bounding box center [87, 133] width 37 height 10
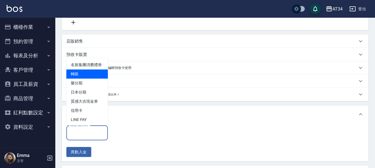
click at [83, 79] on span "轉賬" at bounding box center [86, 73] width 41 height 9
type input "轉賬"
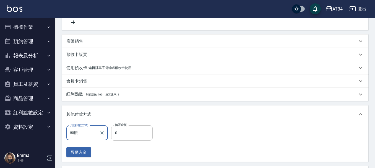
click at [129, 133] on input "0" at bounding box center [131, 132] width 41 height 15
type input "70"
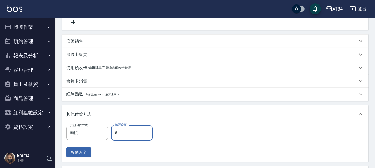
type input "80"
type input "0"
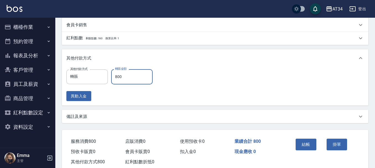
scroll to position [209, 0]
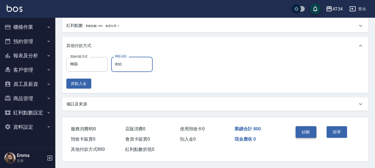
type input "800"
click at [307, 131] on button "結帳" at bounding box center [306, 132] width 21 height 12
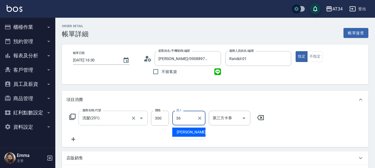
type input "[PERSON_NAME]-36"
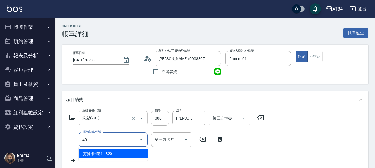
type input "401"
type input "50"
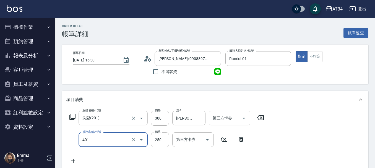
type input "剪髮(401)"
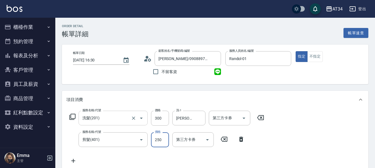
type input "30"
type input "40"
type input "70"
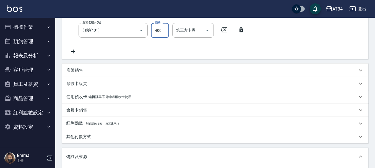
scroll to position [194, 0]
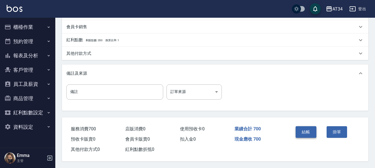
type input "400"
drag, startPoint x: 304, startPoint y: 129, endPoint x: 266, endPoint y: 109, distance: 42.7
click at [304, 129] on button "結帳" at bounding box center [306, 132] width 21 height 12
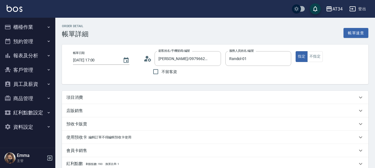
click at [103, 95] on div "項目消費" at bounding box center [211, 98] width 291 height 6
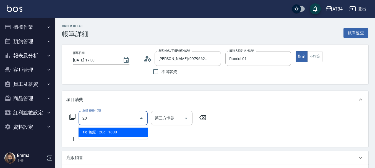
type input "201"
type input "30"
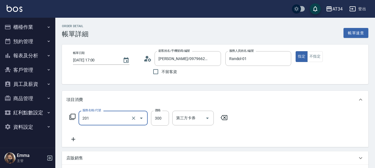
type input "洗髮(201)"
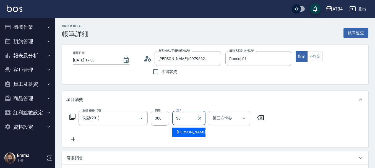
type input "[PERSON_NAME]-36"
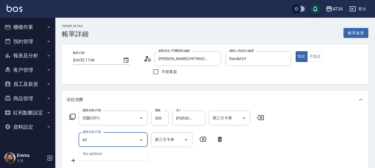
type input "401"
type input "50"
type input "剪髮(401)"
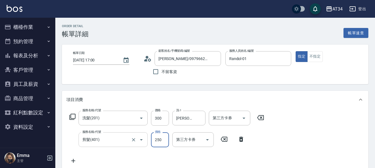
type input "30"
type input "500"
type input "80"
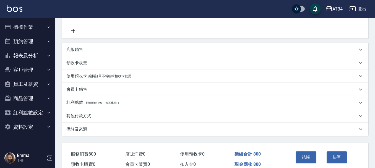
scroll to position [158, 0]
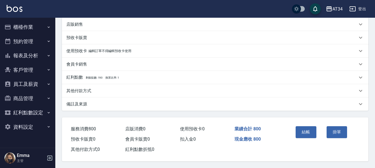
type input "500"
click at [306, 131] on button "結帳" at bounding box center [306, 132] width 21 height 12
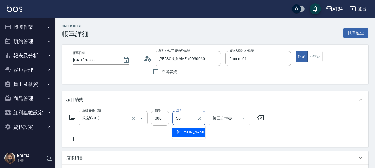
type input "[PERSON_NAME]-36"
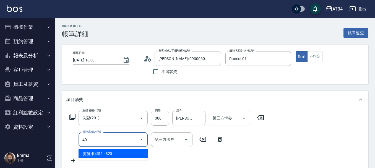
type input "401"
type input "50"
type input "剪髮(401)"
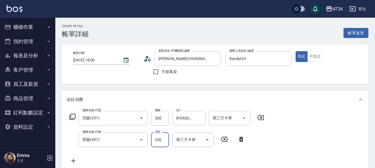
type input "30"
type input "50"
type input "80"
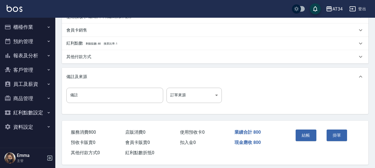
scroll to position [195, 0]
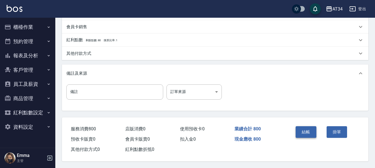
type input "500"
click at [305, 127] on button "結帳" at bounding box center [306, 132] width 21 height 12
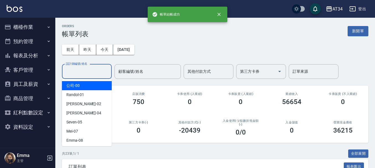
click at [100, 72] on input "設計師編號/姓名" at bounding box center [86, 72] width 45 height 10
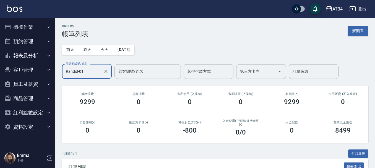
type input "Randol-01"
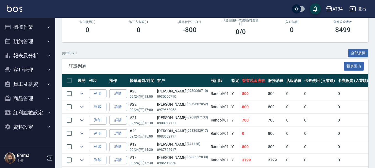
scroll to position [111, 0]
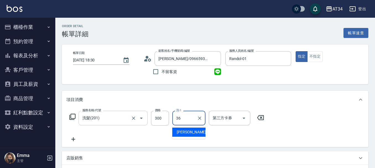
type input "[PERSON_NAME]-36"
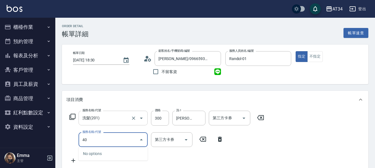
type input "401"
type input "50"
type input "剪髮(401)"
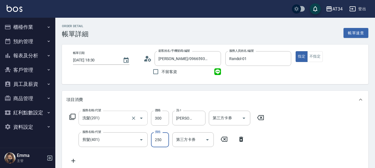
type input "30"
type input "50"
type input "80"
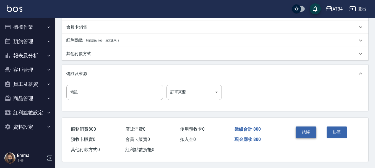
scroll to position [195, 0]
type input "500"
click at [306, 127] on button "結帳" at bounding box center [306, 132] width 21 height 12
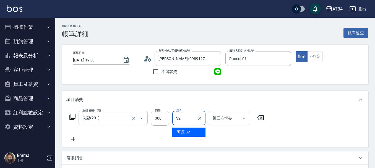
type input "阿源-32"
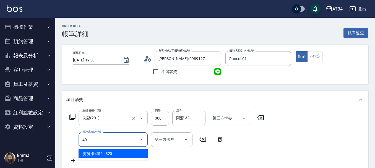
type input "401"
type input "50"
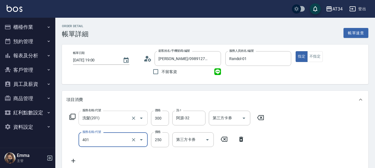
type input "剪髮(401)"
type input "4"
type input "30"
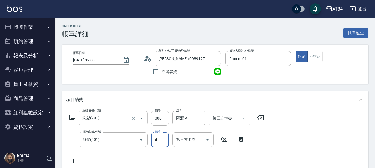
type input "40"
type input "70"
type input "400"
click at [163, 140] on input "400" at bounding box center [160, 139] width 18 height 15
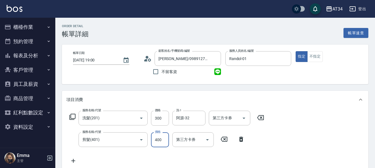
click at [163, 140] on input "400" at bounding box center [160, 139] width 18 height 15
type input "30"
type input "10"
type input "40"
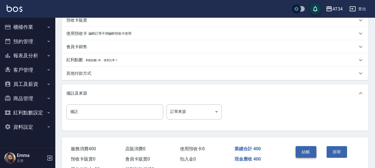
scroll to position [194, 0]
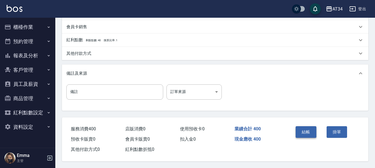
type input "100"
click at [315, 132] on button "結帳" at bounding box center [306, 132] width 21 height 12
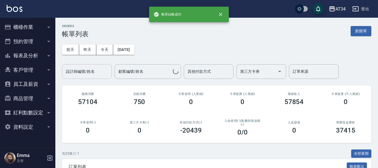
click at [86, 69] on div "設計師編號/姓名 設計師編號/姓名" at bounding box center [87, 71] width 50 height 15
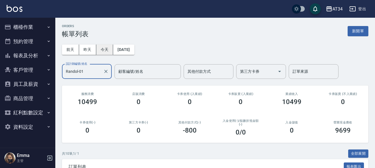
type input "Randol-01"
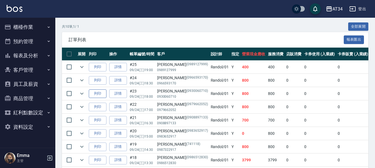
scroll to position [123, 0]
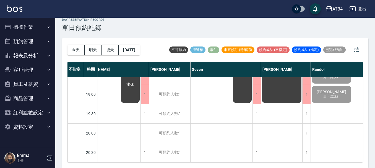
scroll to position [306, 0]
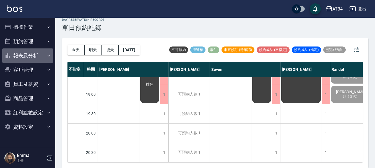
click at [29, 58] on button "報表及分析" at bounding box center [27, 55] width 51 height 14
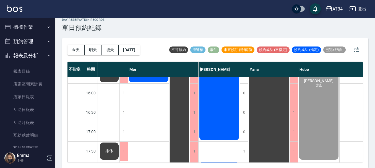
scroll to position [251, 273]
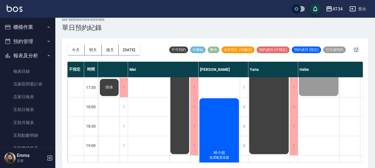
click at [236, 131] on div "林小姐 免漂氣質染髮" at bounding box center [219, 155] width 41 height 116
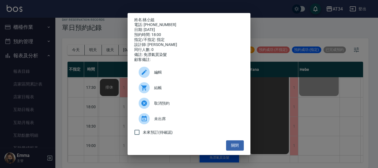
click at [193, 91] on span "結帳" at bounding box center [196, 88] width 85 height 6
click at [305, 32] on div "姓名: 林小姐 電話: 0926202230 日期: 2025/09/24 預約時間: 18:00 指定/不指定: 指定 設計師: Emily 同行人數: 0…" at bounding box center [189, 84] width 378 height 168
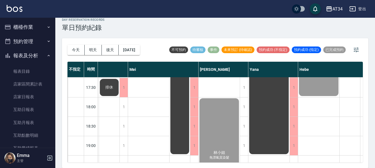
click at [42, 23] on button "櫃檯作業" at bounding box center [27, 27] width 51 height 14
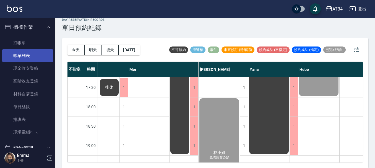
click at [26, 58] on link "帳單列表" at bounding box center [27, 55] width 51 height 13
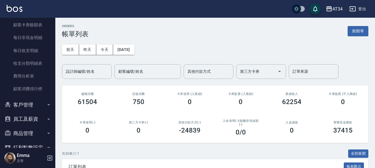
scroll to position [407, 0]
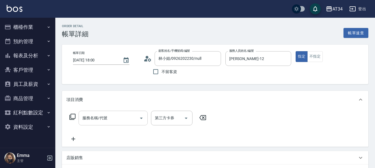
click at [112, 118] on input "服務名稱/代號" at bounding box center [109, 118] width 56 height 10
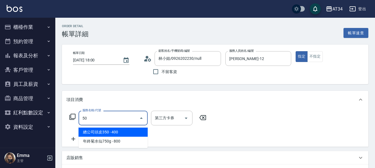
type input "501"
type input "100"
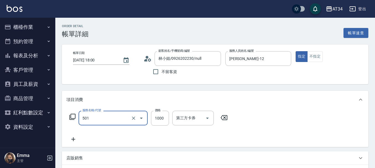
type input "染髮(501)"
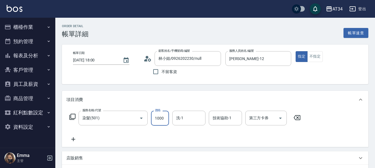
type input "0"
type input "35"
type input "30"
type input "350"
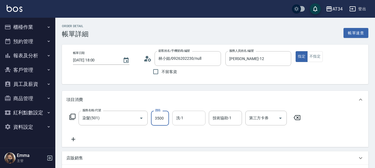
type input "3500"
click at [200, 114] on input "洗-1" at bounding box center [189, 118] width 28 height 10
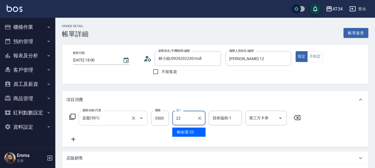
type input "[PERSON_NAME]-22"
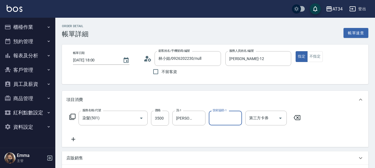
click at [74, 142] on icon at bounding box center [73, 139] width 14 height 7
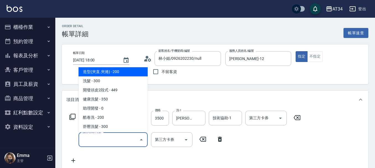
click at [102, 142] on input "服務名稱/代號" at bounding box center [109, 140] width 56 height 10
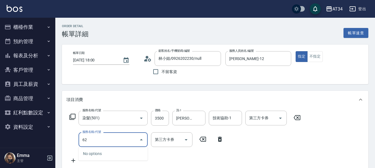
type input "627"
type input "460"
type input "日式結構三段L(627)"
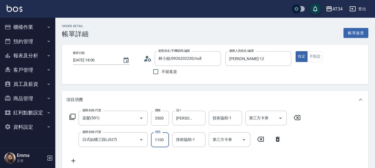
type input "350"
type input "90"
type input "440"
type input "900"
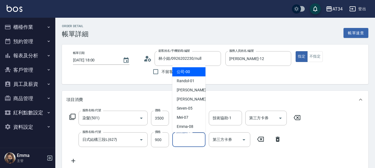
click at [179, 143] on input "技術協助-1" at bounding box center [189, 140] width 28 height 10
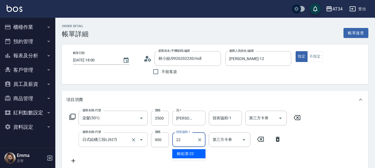
type input "賴佑潔-22"
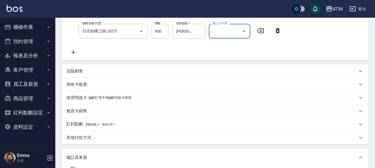
scroll to position [111, 0]
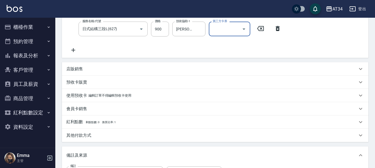
click at [85, 137] on p "其他付款方式" at bounding box center [78, 135] width 25 height 6
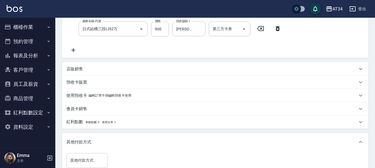
click at [92, 154] on div "其他付款方式" at bounding box center [86, 160] width 41 height 15
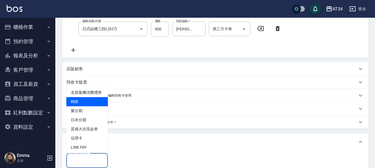
click at [94, 106] on span "轉賬" at bounding box center [86, 101] width 41 height 9
type input "轉賬"
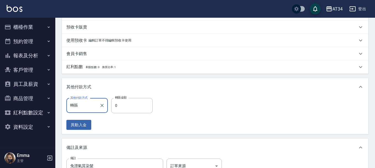
scroll to position [166, 0]
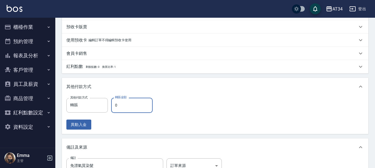
click at [129, 106] on input "0" at bounding box center [131, 105] width 41 height 15
type input "430"
type input "7"
type input "440"
type input "44"
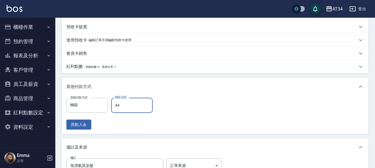
type input "390"
type input "444"
type input "430"
type input "44"
type input "390"
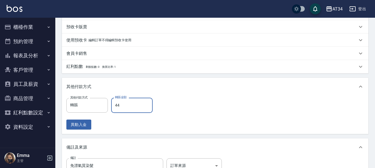
type input "440"
type input "0"
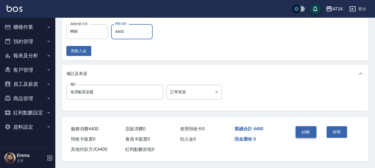
type input "4400"
click at [302, 131] on button "結帳" at bounding box center [306, 132] width 21 height 12
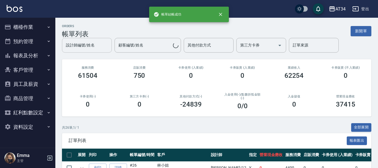
click at [92, 50] on div "設計師編號/姓名" at bounding box center [87, 45] width 50 height 15
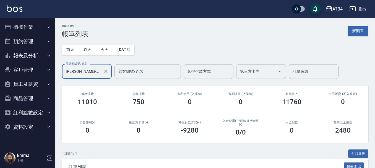
type input "Emily-12"
click at [15, 24] on button "櫃檯作業" at bounding box center [27, 27] width 51 height 14
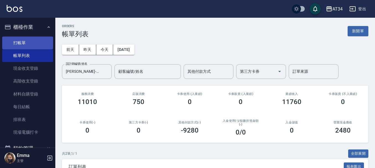
click at [20, 39] on link "打帳單" at bounding box center [27, 43] width 51 height 13
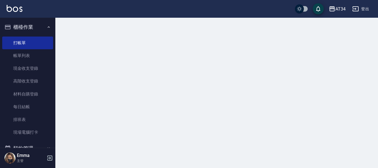
click at [21, 35] on ul "打帳單 帳單列表 現金收支登錄 高階收支登錄 材料自購登錄 每日結帳 排班表 現場電腦打卡" at bounding box center [27, 87] width 51 height 107
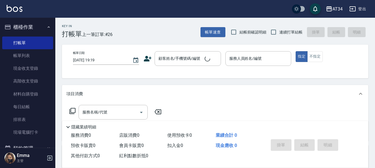
click at [22, 33] on button "櫃檯作業" at bounding box center [27, 27] width 51 height 14
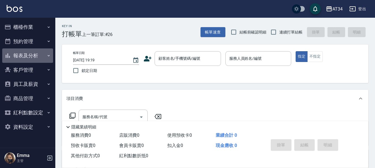
click at [37, 55] on button "報表及分析" at bounding box center [27, 55] width 51 height 14
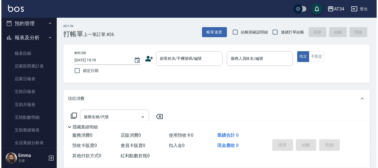
scroll to position [28, 0]
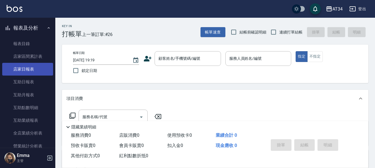
click at [40, 71] on link "店家日報表" at bounding box center [27, 69] width 51 height 13
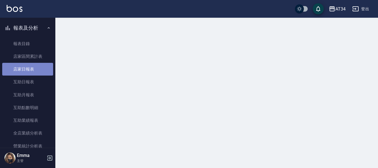
click at [30, 71] on link "店家日報表" at bounding box center [27, 69] width 51 height 13
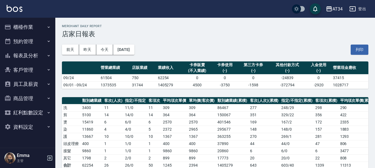
click at [217, 52] on div "[DATE] [DATE] [DATE] [DATE] 列印" at bounding box center [215, 50] width 306 height 24
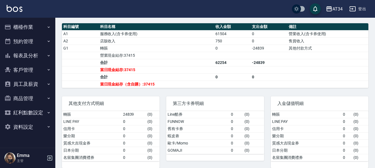
scroll to position [194, 0]
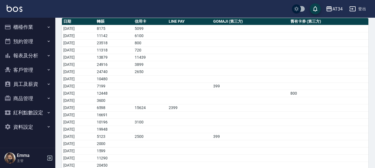
scroll to position [104, 0]
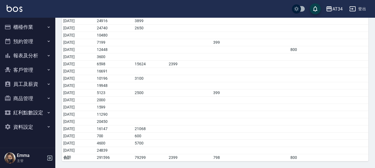
click at [33, 84] on button "員工及薪資" at bounding box center [27, 84] width 51 height 14
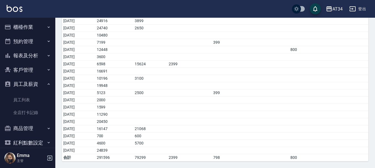
click at [33, 81] on button "員工及薪資" at bounding box center [27, 84] width 51 height 14
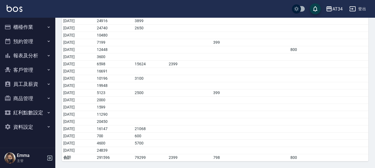
click at [40, 47] on button "預約管理" at bounding box center [27, 41] width 51 height 14
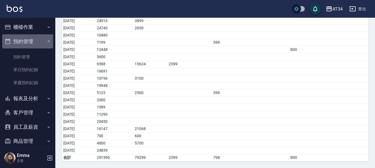
click at [41, 38] on button "預約管理" at bounding box center [27, 41] width 51 height 14
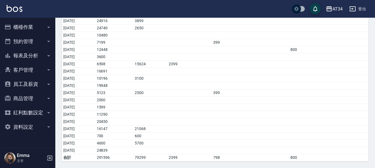
click at [41, 54] on button "報表及分析" at bounding box center [27, 55] width 51 height 14
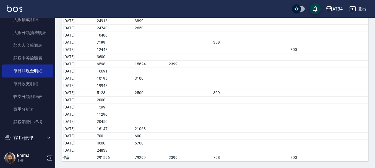
scroll to position [304, 0]
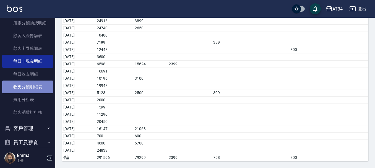
click at [34, 91] on link "收支分類明細表" at bounding box center [27, 86] width 51 height 13
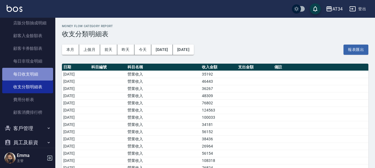
click at [30, 71] on link "每日收支明細" at bounding box center [27, 74] width 51 height 13
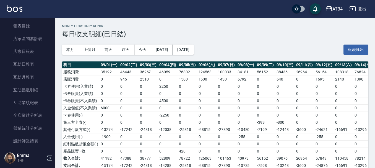
scroll to position [28, 0]
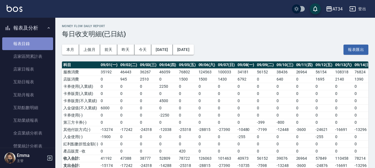
click at [35, 42] on link "報表目錄" at bounding box center [27, 43] width 51 height 13
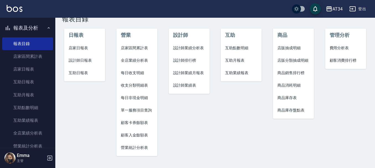
scroll to position [15, 0]
click at [145, 99] on span "每日非現金明細" at bounding box center [137, 98] width 32 height 6
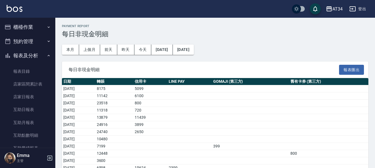
click at [35, 24] on button "櫃檯作業" at bounding box center [27, 27] width 51 height 14
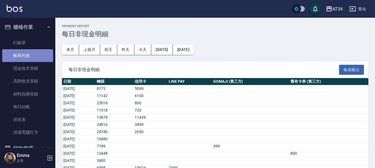
click at [34, 52] on link "帳單列表" at bounding box center [27, 55] width 51 height 13
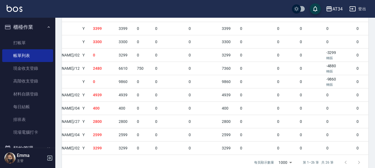
scroll to position [391, 0]
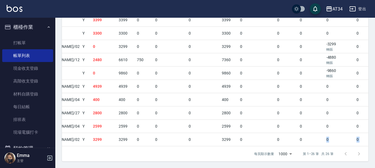
drag, startPoint x: 286, startPoint y: 141, endPoint x: 260, endPoint y: 142, distance: 26.3
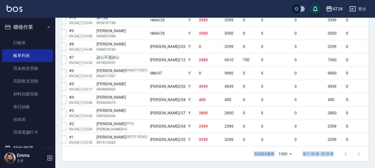
drag, startPoint x: 225, startPoint y: 147, endPoint x: 315, endPoint y: 144, distance: 90.8
click at [340, 148] on div "每頁顯示數量 1000 1000 第 1–26 筆 共 26 筆" at bounding box center [215, 153] width 306 height 15
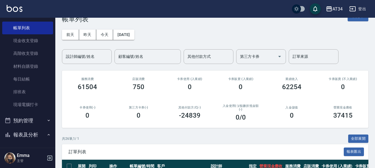
scroll to position [0, 0]
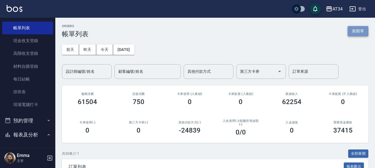
click at [356, 31] on button "新開單" at bounding box center [358, 31] width 21 height 10
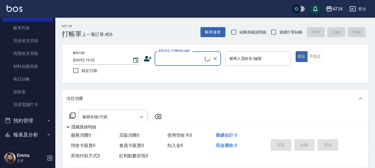
click at [167, 56] on input "顧客姓名/手機號碼/編號" at bounding box center [181, 59] width 48 height 10
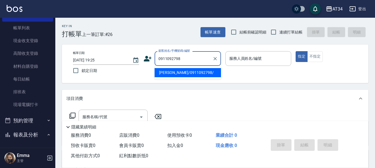
type input "[PERSON_NAME]/0911092798/"
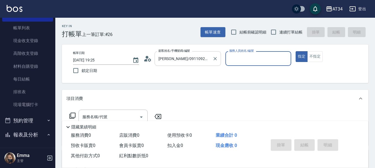
type input "[PERSON_NAME]-02"
click at [296, 51] on button "指定" at bounding box center [302, 56] width 12 height 11
type button "true"
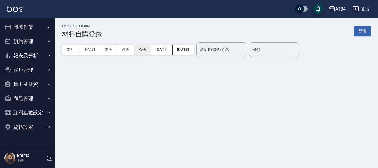
click at [146, 47] on button "今天" at bounding box center [142, 50] width 17 height 10
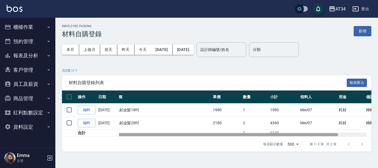
scroll to position [0, 50]
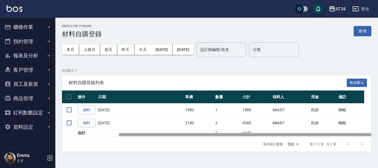
drag, startPoint x: 266, startPoint y: 135, endPoint x: 343, endPoint y: 149, distance: 77.9
click at [343, 149] on div "材料自購登錄列表 報表匯出 操作 日期 商品代號/名稱 單價 數量 小計 領料人 用途 備註 編輯 [DATE] A31 / 新羽毛鉑金髮18吋 1980 1…" at bounding box center [216, 113] width 309 height 77
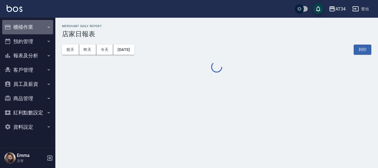
click at [44, 29] on button "櫃檯作業" at bounding box center [27, 27] width 51 height 14
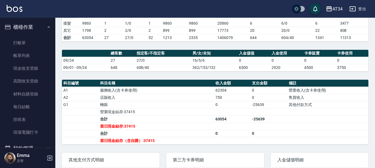
scroll to position [138, 0]
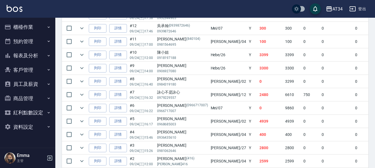
scroll to position [404, 0]
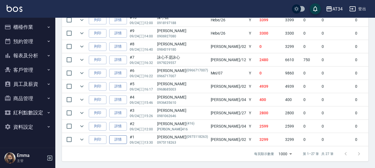
click at [117, 137] on link "詳情" at bounding box center [118, 139] width 18 height 9
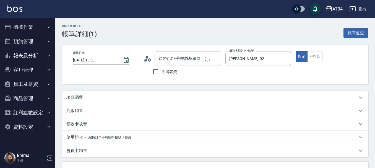
type input "2025/09/24 13:30"
type input "Wendy-02"
type input "320"
type input "羅尹柔/0975118263/0975118263"
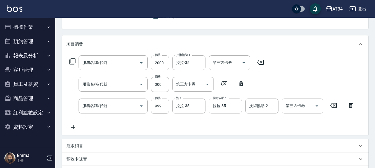
type input "自備鉑金(602)"
type input "剪髮(401)"
type input "洗+ab劑+精油(921)"
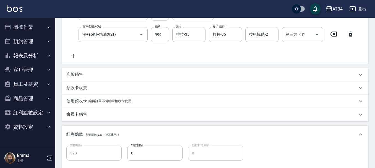
scroll to position [194, 0]
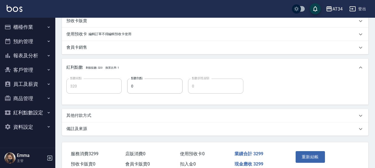
click at [97, 114] on div "其他付款方式" at bounding box center [211, 116] width 291 height 6
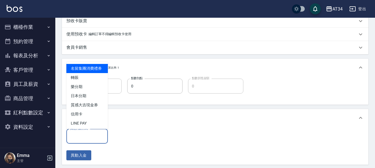
click at [98, 133] on input "其他付款方式" at bounding box center [87, 136] width 37 height 10
click at [95, 73] on span "名留集團消費禮券" at bounding box center [86, 68] width 41 height 9
type input "名留集團消費禮券"
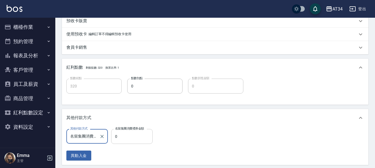
click at [126, 136] on input "0" at bounding box center [131, 136] width 41 height 15
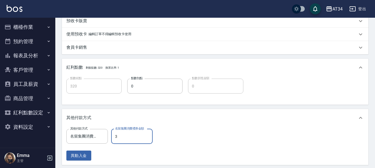
type input "32"
type input "290"
type input "329"
click at [102, 134] on button "Clear" at bounding box center [102, 136] width 8 height 8
type input "320"
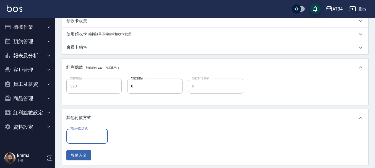
scroll to position [0, 0]
click at [100, 137] on input "其他付款方式" at bounding box center [87, 136] width 37 height 10
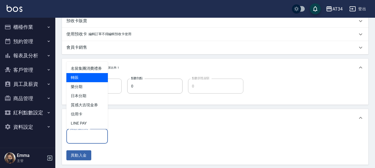
click at [93, 82] on span "轉賬" at bounding box center [86, 77] width 41 height 9
type input "轉賬"
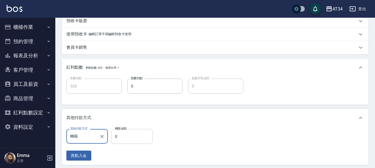
click at [131, 136] on input "0" at bounding box center [131, 136] width 41 height 15
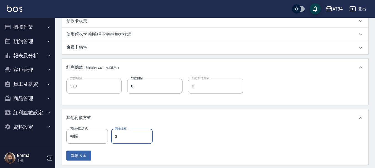
type input "32"
type input "290"
type input "329"
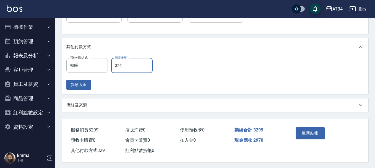
scroll to position [268, 0]
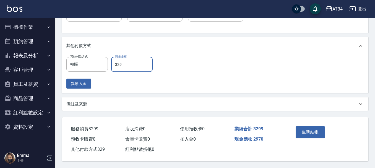
type input "0"
type input "3299"
click at [308, 137] on div "重新結帳" at bounding box center [308, 136] width 31 height 24
click at [303, 132] on button "重新結帳" at bounding box center [310, 132] width 29 height 12
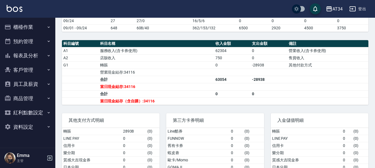
scroll to position [195, 0]
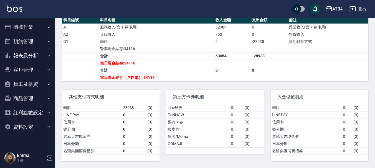
click at [32, 23] on button "櫃檯作業" at bounding box center [27, 27] width 51 height 14
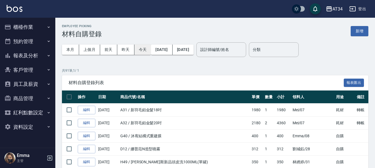
click at [145, 48] on button "今天" at bounding box center [142, 50] width 17 height 10
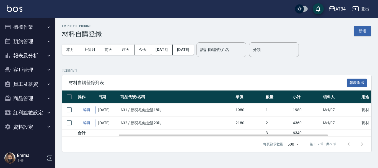
click at [88, 108] on link "編輯" at bounding box center [87, 110] width 18 height 9
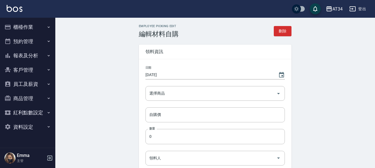
type input "新羽毛鉑金髮18吋"
type input "1980"
type input "1"
type input "Mei"
type input "耗材"
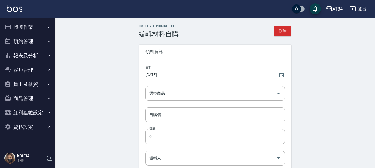
type textarea "轉帳"
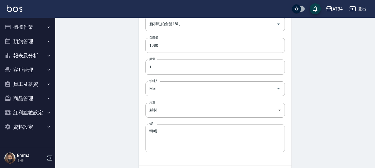
scroll to position [83, 0]
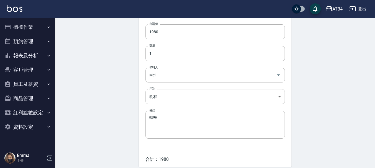
click at [207, 96] on body "AT34 登出 櫃檯作業 打帳單 帳單列表 現金收支登錄 高階收支登錄 材料自購登錄 每日結帳 排班表 現場電腦打卡 預約管理 預約管理 單日預約紀錄 單週預…" at bounding box center [187, 53] width 375 height 273
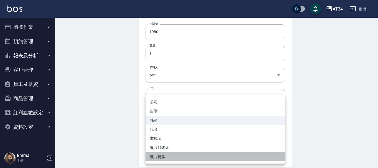
click at [175, 154] on li "髮片轉帳" at bounding box center [215, 156] width 139 height 9
type input "髮片轉帳"
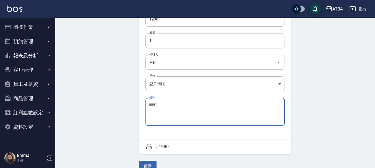
scroll to position [106, 0]
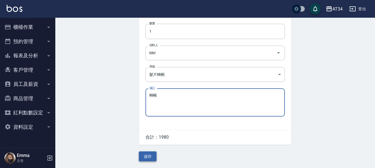
click at [155, 157] on button "儲存" at bounding box center [148, 156] width 18 height 10
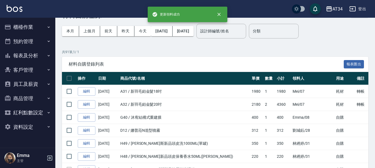
scroll to position [28, 0]
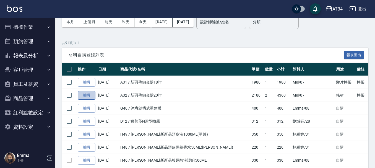
click at [86, 95] on link "編輯" at bounding box center [87, 95] width 18 height 9
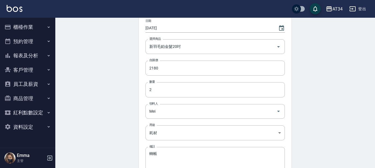
scroll to position [55, 0]
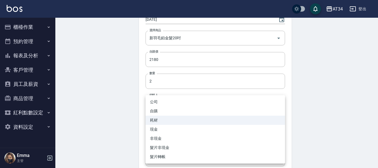
click at [194, 121] on body "AT34 登出 櫃檯作業 打帳單 帳單列表 現金收支登錄 高階收支登錄 材料自購登錄 每日結帳 排班表 現場電腦打卡 預約管理 預約管理 單日預約紀錄 單週預…" at bounding box center [189, 81] width 378 height 273
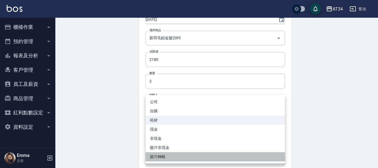
click at [182, 158] on li "髮片轉帳" at bounding box center [215, 156] width 139 height 9
type input "髮片轉帳"
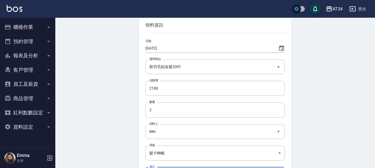
scroll to position [78, 0]
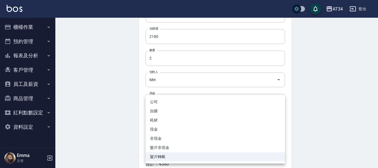
click at [184, 100] on body "AT34 登出 櫃檯作業 打帳單 帳單列表 現金收支登錄 高階收支登錄 材料自購登錄 每日結帳 排班表 現場電腦打卡 預約管理 預約管理 單日預約紀錄 單週預…" at bounding box center [189, 58] width 378 height 273
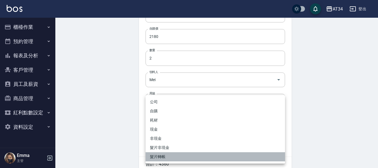
click at [170, 157] on li "髮片轉帳" at bounding box center [215, 156] width 139 height 9
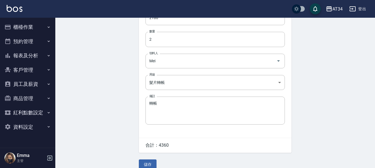
scroll to position [106, 0]
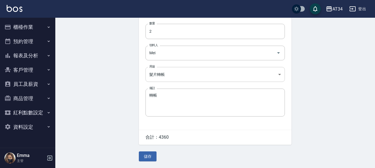
click at [179, 72] on body "AT34 登出 櫃檯作業 打帳單 帳單列表 現金收支登錄 高階收支登錄 材料自購登錄 每日結帳 排班表 現場電腦打卡 預約管理 預約管理 單日預約紀錄 單週預…" at bounding box center [187, 31] width 375 height 273
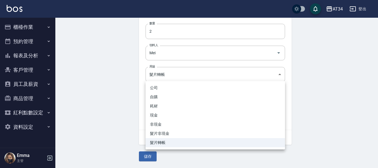
click at [126, 100] on div at bounding box center [189, 84] width 378 height 168
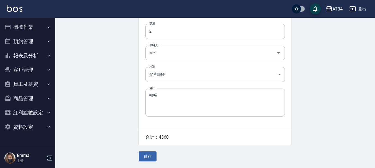
click at [157, 158] on div "Employee Picking Edit 編輯材料自購 刪除 領料資訊 日期 2025/09/24 選擇商品 新羽毛鉑金髮20吋 選擇商品 自購價 2180…" at bounding box center [215, 40] width 166 height 242
click at [146, 158] on button "儲存" at bounding box center [148, 156] width 18 height 10
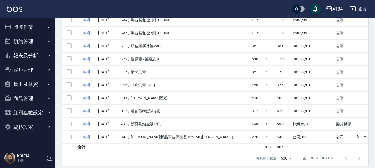
scroll to position [1147, 0]
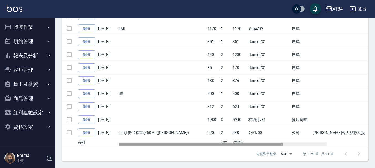
drag, startPoint x: 302, startPoint y: 143, endPoint x: 344, endPoint y: 149, distance: 42.7
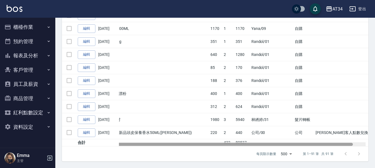
scroll to position [0, 34]
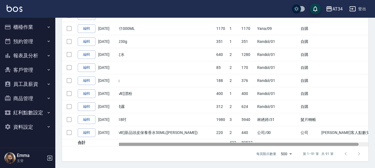
drag, startPoint x: 338, startPoint y: 144, endPoint x: 321, endPoint y: 145, distance: 16.9
click at [329, 145] on div at bounding box center [228, 144] width 261 height 3
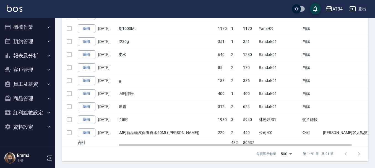
drag, startPoint x: 302, startPoint y: 141, endPoint x: 297, endPoint y: 140, distance: 5.3
click at [301, 141] on td at bounding box center [311, 142] width 21 height 7
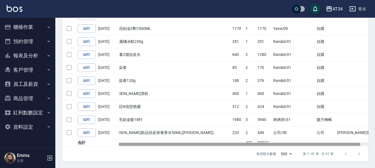
scroll to position [0, 0]
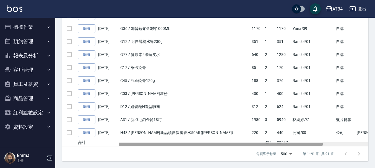
drag, startPoint x: 300, startPoint y: 144, endPoint x: 175, endPoint y: 138, distance: 125.2
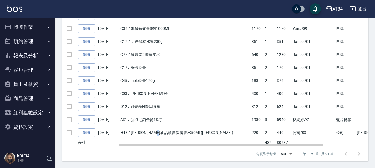
click at [178, 138] on td "H48 / 喬娜斯新品頭皮保養香水50ML(橘)" at bounding box center [184, 132] width 131 height 13
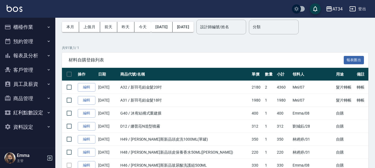
scroll to position [13, 0]
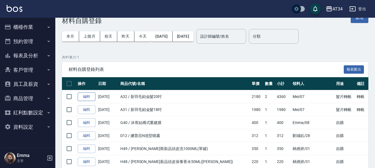
click at [87, 96] on link "編輯" at bounding box center [87, 96] width 18 height 9
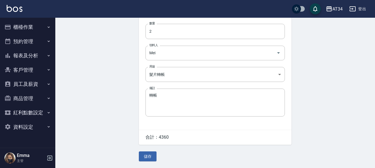
scroll to position [106, 0]
click at [172, 75] on body "AT34 登出 櫃檯作業 打帳單 帳單列表 現金收支登錄 高階收支登錄 材料自購登錄 每日結帳 排班表 現場電腦打卡 預約管理 預約管理 單日預約紀錄 單週預…" at bounding box center [189, 31] width 378 height 273
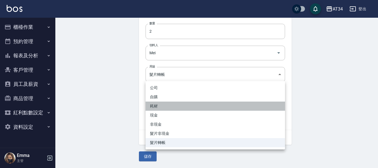
click at [159, 105] on li "耗材" at bounding box center [215, 106] width 139 height 9
type input "耗材"
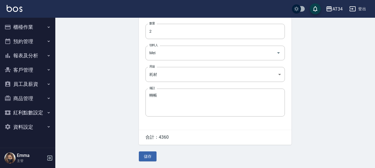
click at [156, 150] on div "Employee Picking Edit 編輯材料自購 刪除 領料資訊 日期 2025/09/24 選擇商品 新羽毛鉑金髮20吋 選擇商品 自購價 2180…" at bounding box center [215, 40] width 166 height 242
click at [156, 157] on div "Employee Picking Edit 編輯材料自購 刪除 領料資訊 日期 2025/09/24 選擇商品 新羽毛鉑金髮20吋 選擇商品 自購價 2180…" at bounding box center [215, 40] width 166 height 242
click at [150, 153] on button "儲存" at bounding box center [148, 156] width 18 height 10
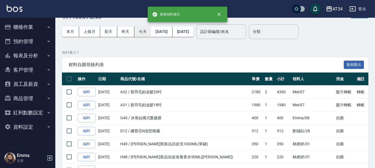
scroll to position [28, 0]
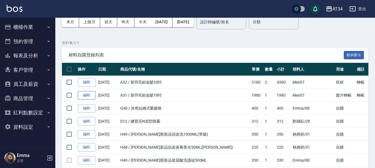
click at [85, 97] on link "編輯" at bounding box center [87, 95] width 18 height 9
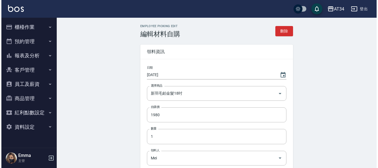
scroll to position [28, 0]
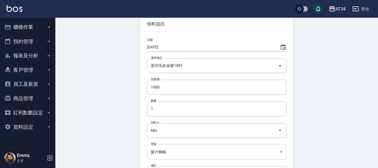
click at [174, 149] on body "AT34 登出 櫃檯作業 打帳單 帳單列表 現金收支登錄 高階收支登錄 材料自購登錄 每日結帳 排班表 現場電腦打卡 預約管理 預約管理 單日預約紀錄 單週預…" at bounding box center [189, 108] width 378 height 273
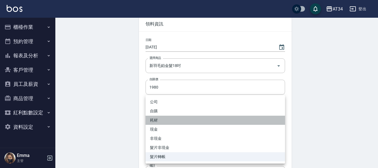
click at [171, 121] on li "耗材" at bounding box center [215, 120] width 139 height 9
type input "耗材"
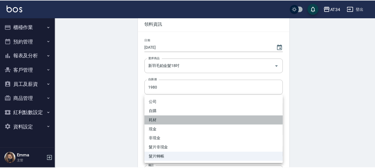
scroll to position [106, 0]
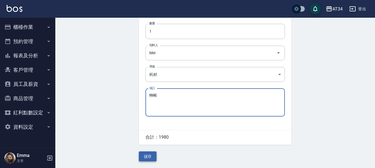
click at [151, 159] on button "儲存" at bounding box center [148, 156] width 18 height 10
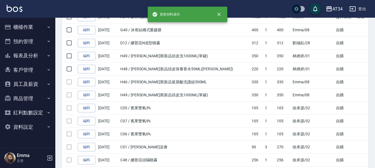
click at [150, 50] on td "D12 / 娜普菈N造型噴霧" at bounding box center [184, 43] width 131 height 13
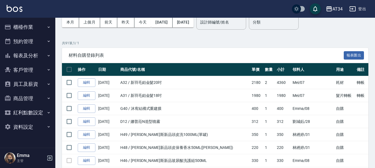
scroll to position [28, 0]
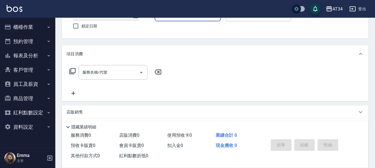
scroll to position [115, 0]
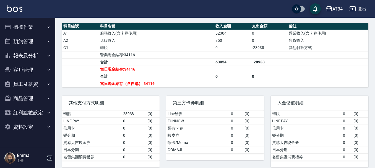
scroll to position [195, 0]
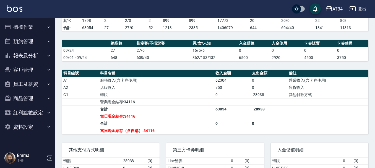
scroll to position [166, 0]
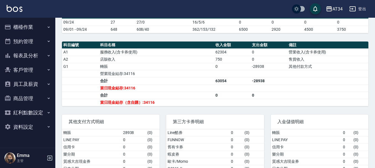
scroll to position [166, 0]
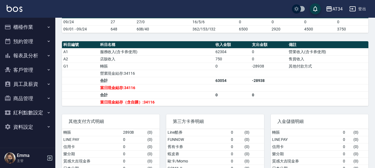
click at [14, 40] on button "預約管理" at bounding box center [27, 41] width 51 height 14
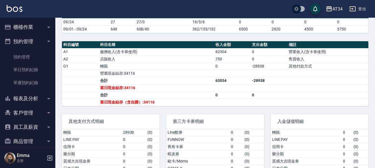
click at [14, 39] on button "預約管理" at bounding box center [27, 41] width 51 height 14
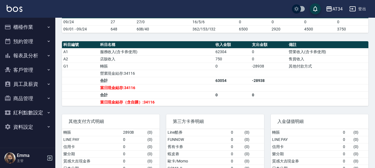
click at [32, 56] on button "報表及分析" at bounding box center [27, 55] width 51 height 14
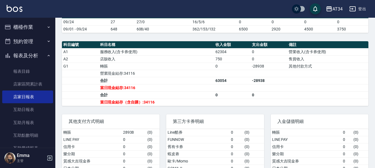
click at [32, 56] on button "報表及分析" at bounding box center [27, 55] width 51 height 14
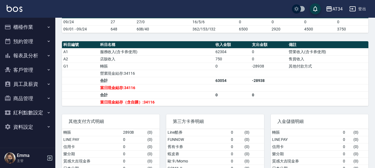
click at [37, 26] on button "櫃檯作業" at bounding box center [27, 27] width 51 height 14
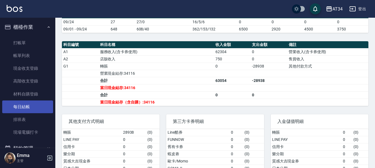
click at [39, 108] on link "每日結帳" at bounding box center [27, 106] width 51 height 13
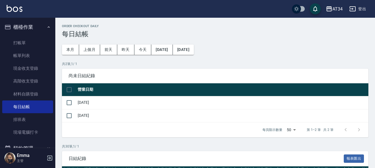
click at [67, 86] on input "checkbox" at bounding box center [69, 90] width 12 height 12
checkbox input "true"
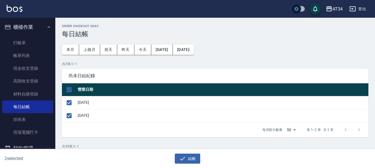
checkbox input "true"
click at [191, 159] on button "結帳" at bounding box center [188, 159] width 26 height 10
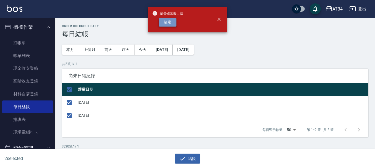
click at [166, 19] on button "確定" at bounding box center [168, 22] width 18 height 9
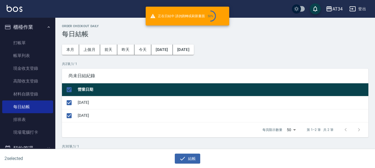
checkbox input "false"
